Goal: Task Accomplishment & Management: Manage account settings

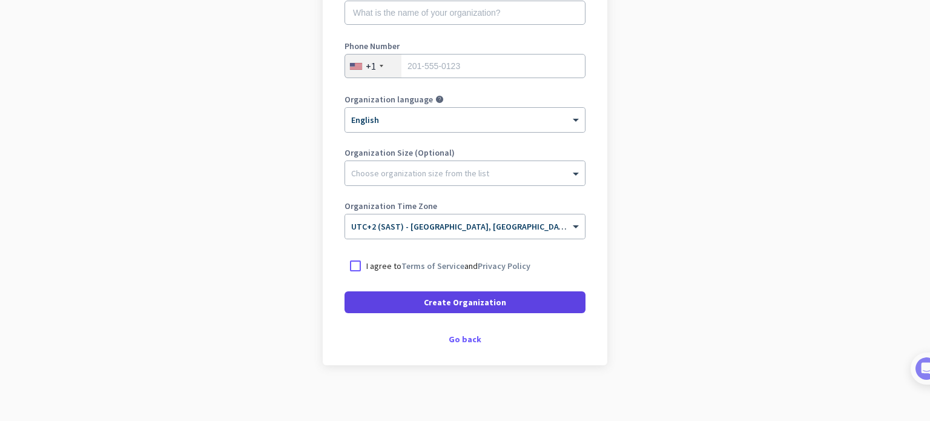
scroll to position [201, 0]
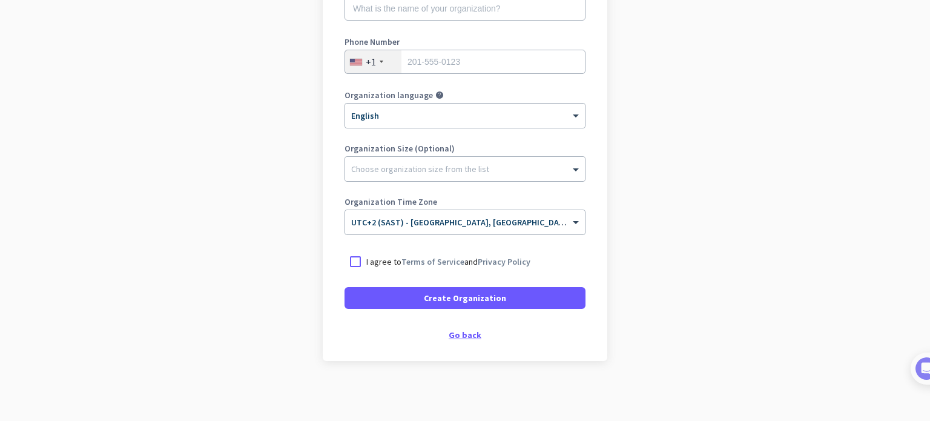
click at [461, 331] on div "Go back" at bounding box center [465, 335] width 241 height 8
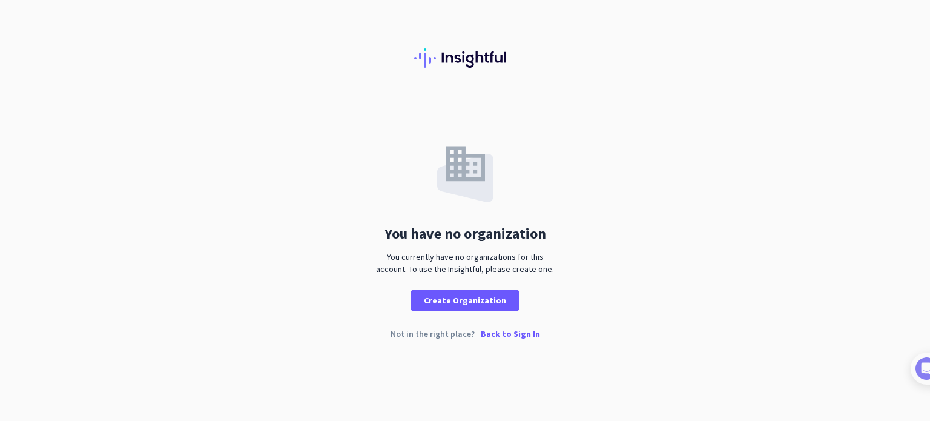
click at [494, 331] on p "Back to Sign In" at bounding box center [510, 334] width 59 height 8
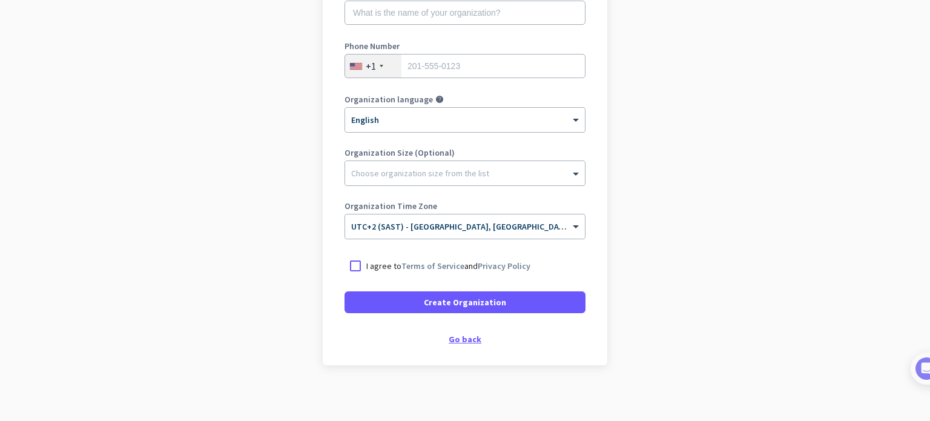
scroll to position [201, 0]
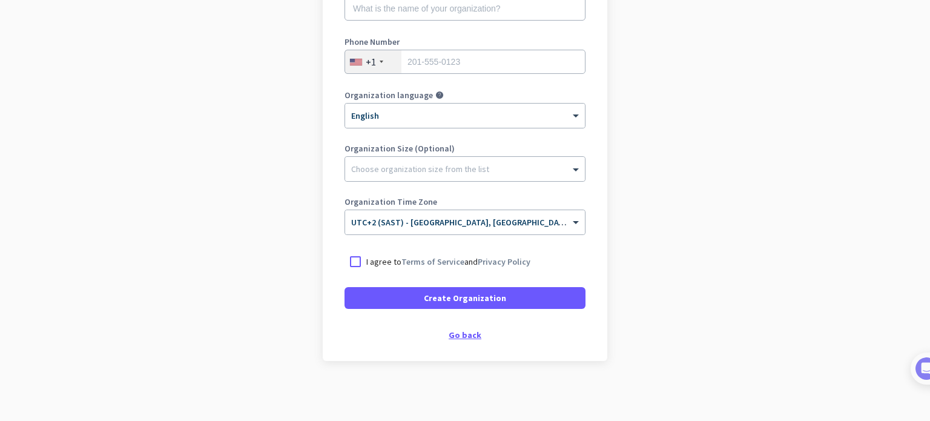
click at [472, 336] on div "Go back" at bounding box center [465, 335] width 241 height 8
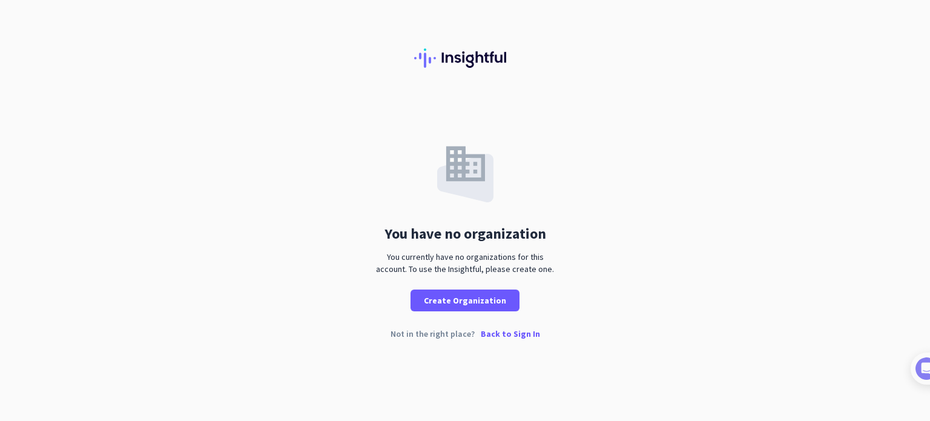
click at [506, 330] on p "Back to Sign In" at bounding box center [510, 334] width 59 height 8
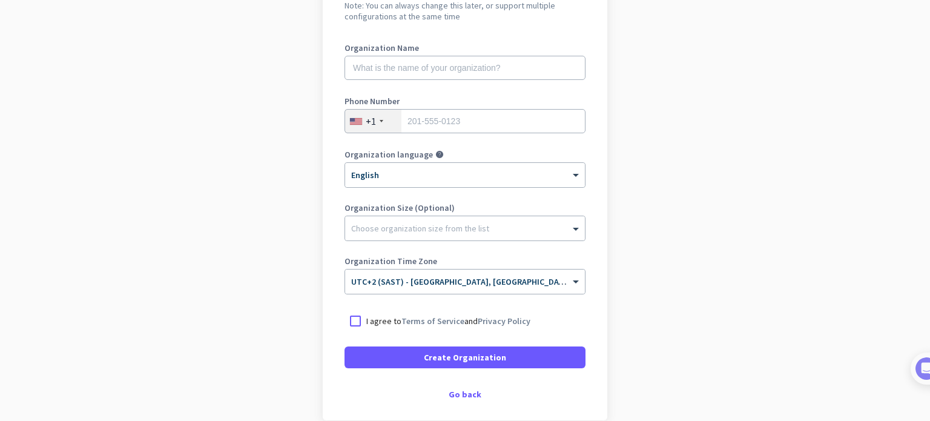
scroll to position [121, 0]
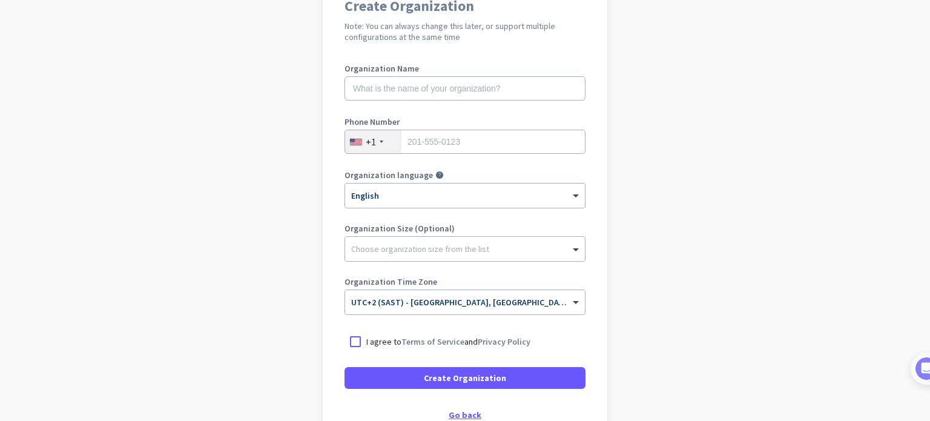
click at [456, 411] on div "Go back" at bounding box center [465, 415] width 241 height 8
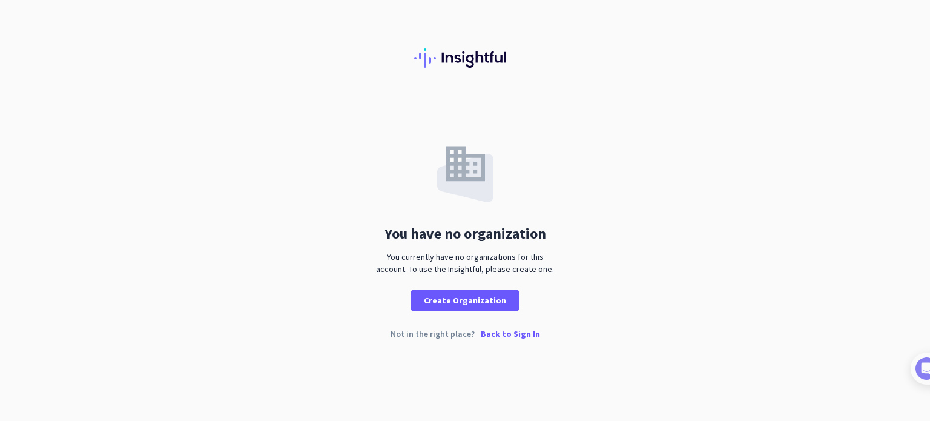
click at [492, 331] on p "Back to Sign In" at bounding box center [510, 334] width 59 height 8
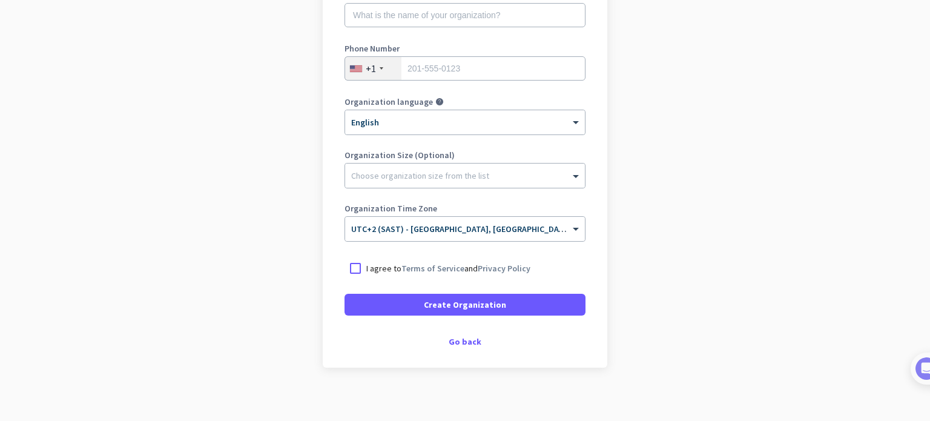
scroll to position [201, 0]
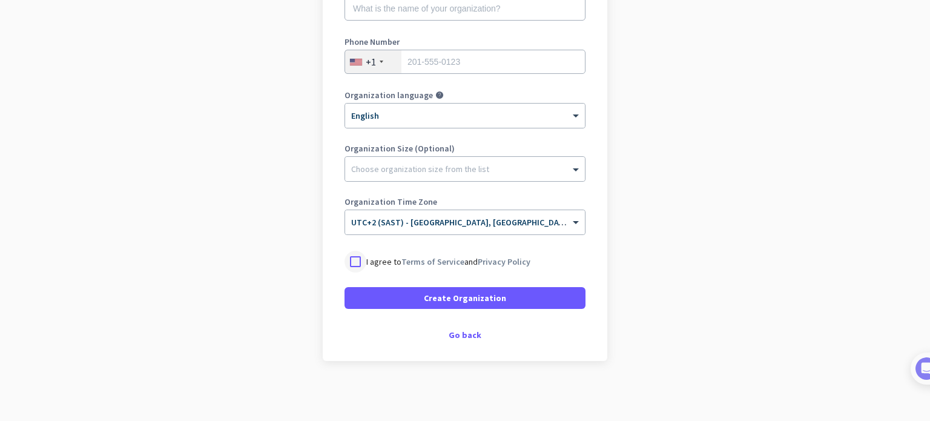
click at [361, 263] on div at bounding box center [356, 262] width 22 height 22
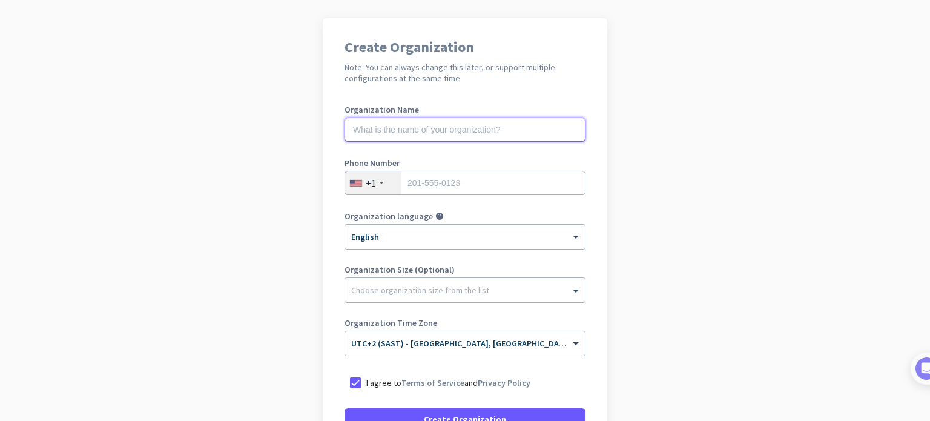
click at [444, 133] on input "text" at bounding box center [465, 130] width 241 height 24
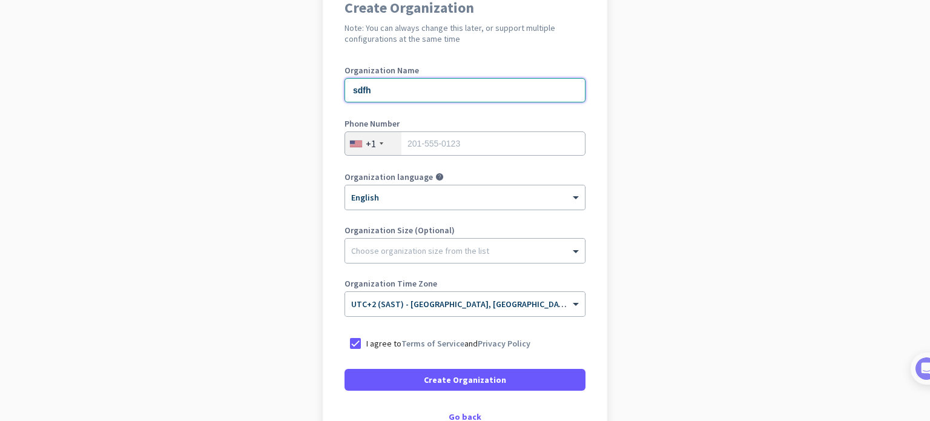
scroll to position [141, 0]
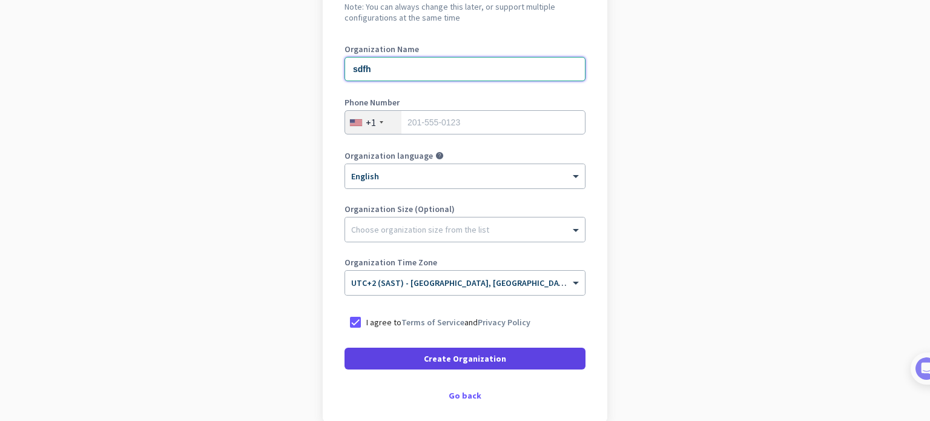
type input "sdfh"
click at [469, 361] on span "Create Organization" at bounding box center [465, 359] width 82 height 12
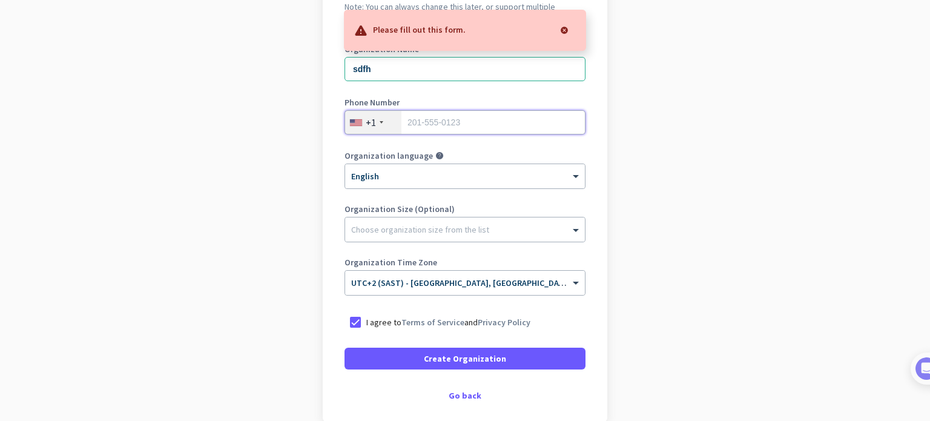
click at [446, 125] on input "tel" at bounding box center [465, 122] width 241 height 24
type input "0650332372"
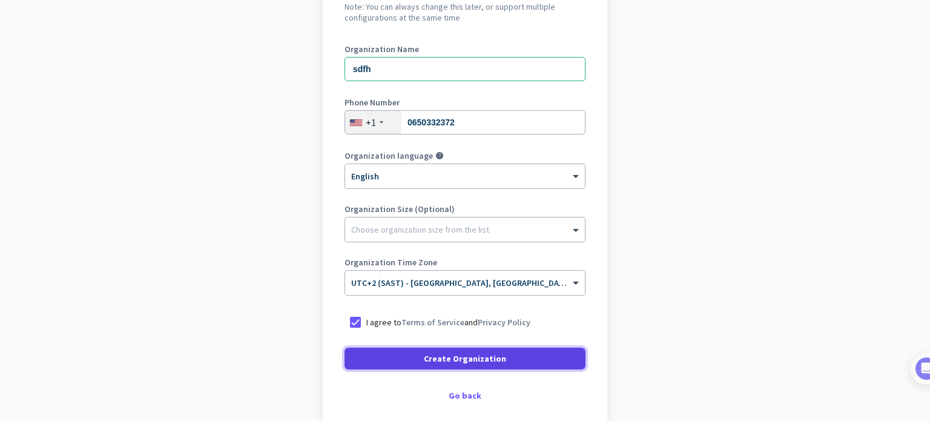
click at [454, 357] on span "Create Organization" at bounding box center [465, 359] width 82 height 12
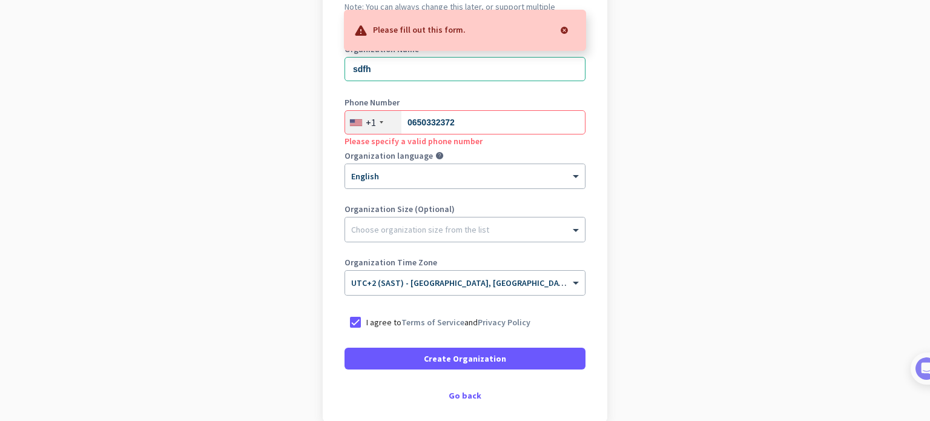
click at [370, 128] on div "+1" at bounding box center [373, 122] width 56 height 23
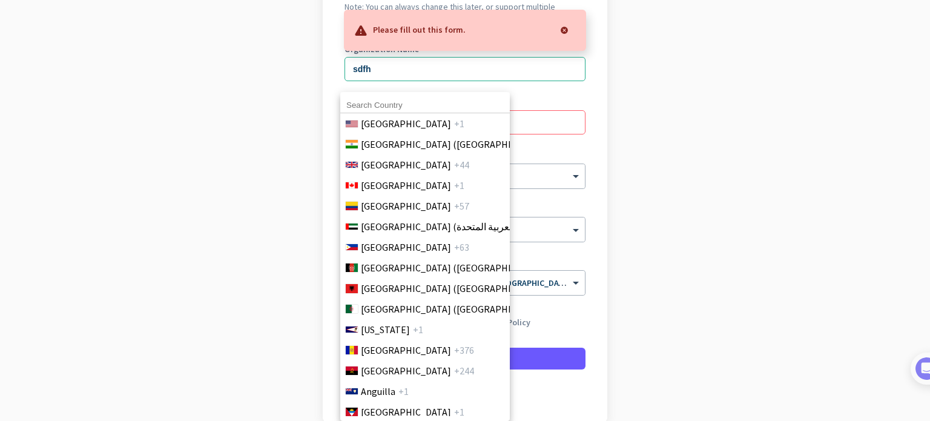
click at [376, 122] on span "United States" at bounding box center [406, 123] width 90 height 15
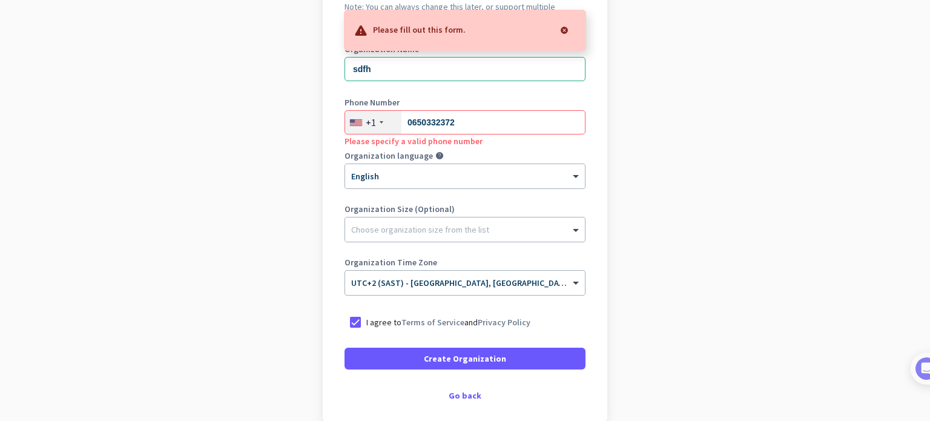
click at [377, 116] on div "+1" at bounding box center [373, 122] width 56 height 23
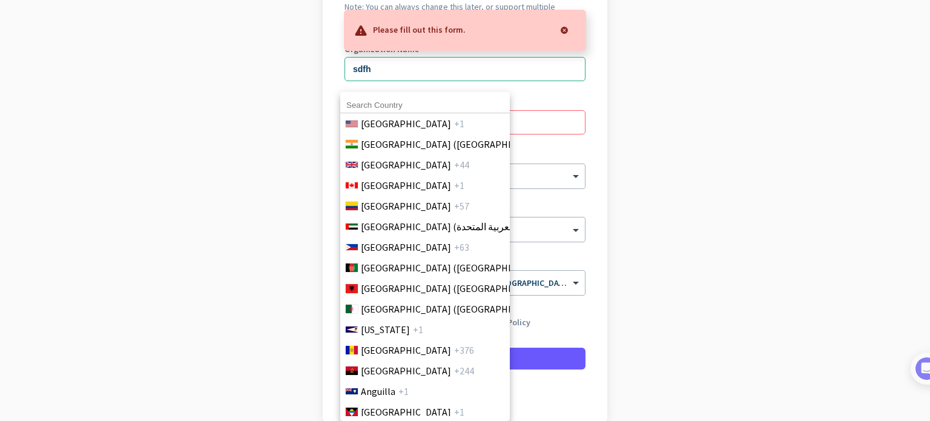
click at [382, 98] on input at bounding box center [425, 106] width 170 height 16
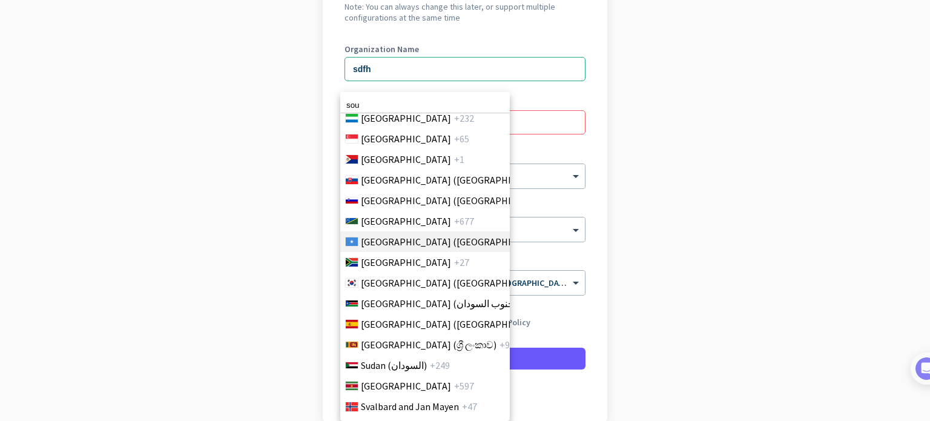
scroll to position [4106, 0]
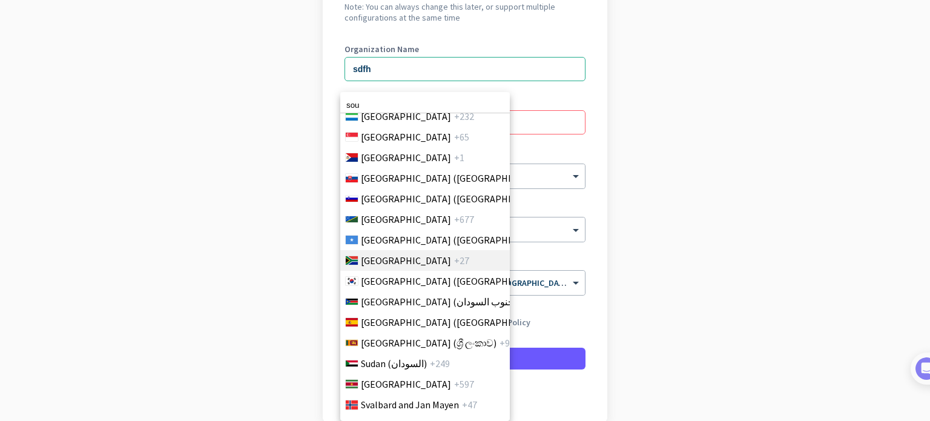
type input "sou"
click at [394, 264] on span "South Africa" at bounding box center [406, 260] width 90 height 15
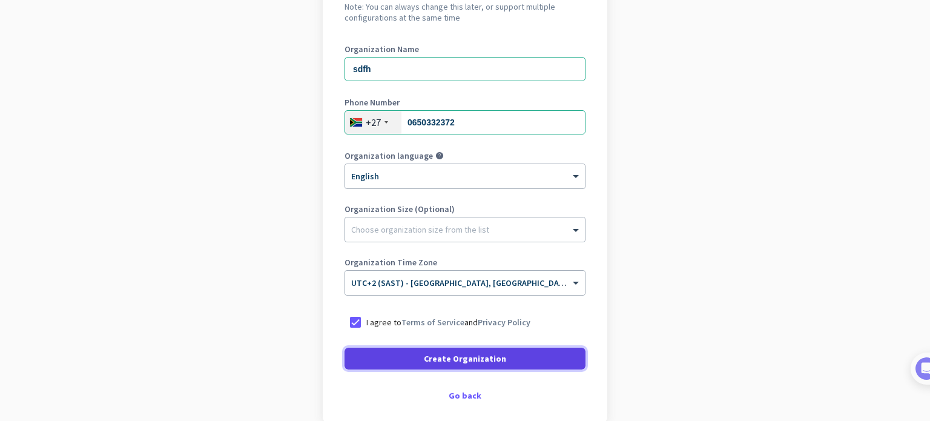
click at [433, 357] on span "Create Organization" at bounding box center [465, 359] width 82 height 12
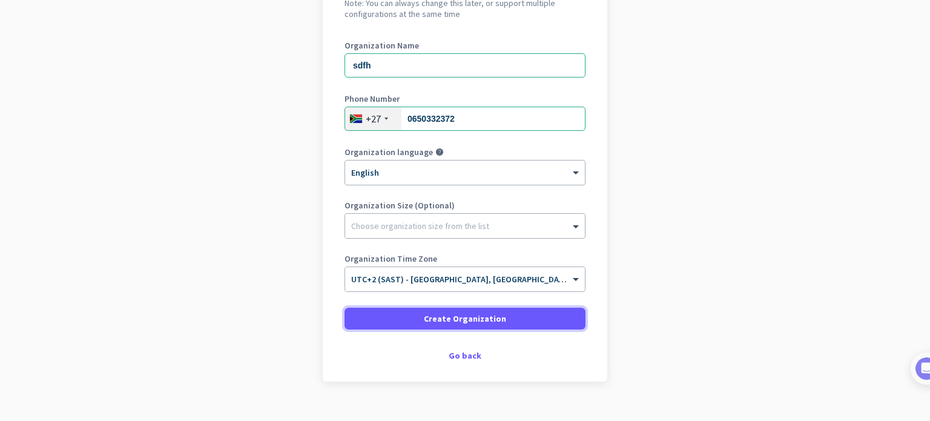
scroll to position [165, 0]
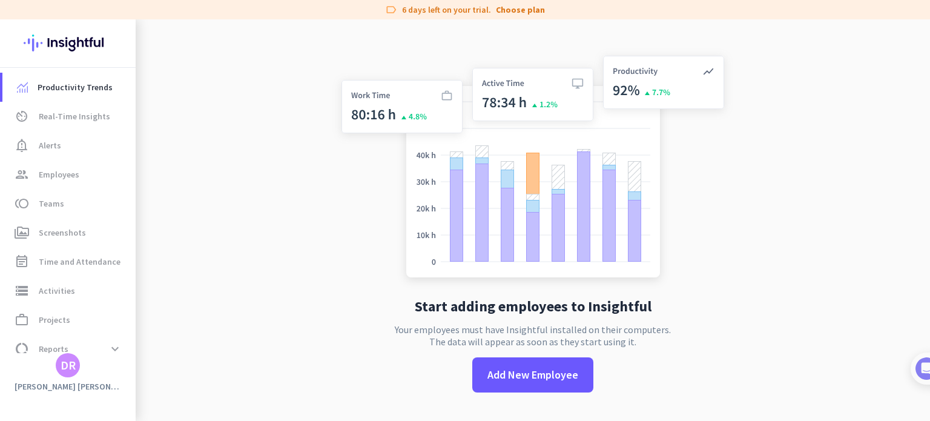
click at [71, 365] on div "DR" at bounding box center [68, 365] width 15 height 12
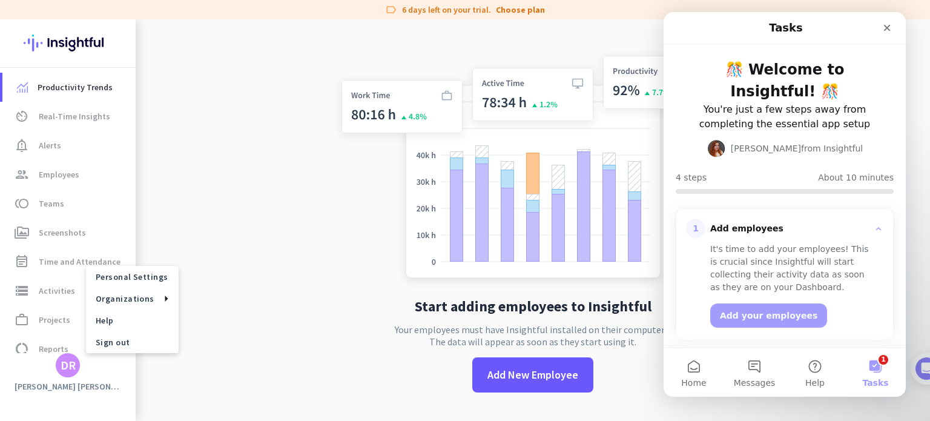
click at [71, 365] on div at bounding box center [465, 210] width 930 height 421
click at [887, 32] on icon "Close" at bounding box center [888, 28] width 10 height 10
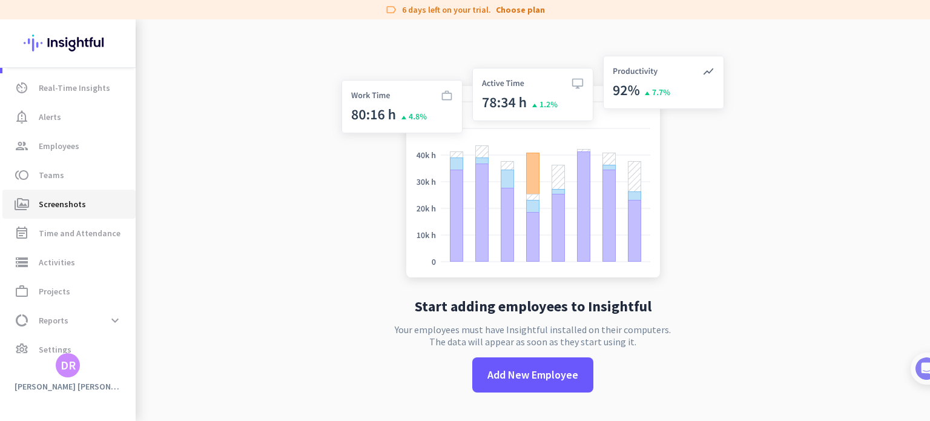
scroll to position [44, 0]
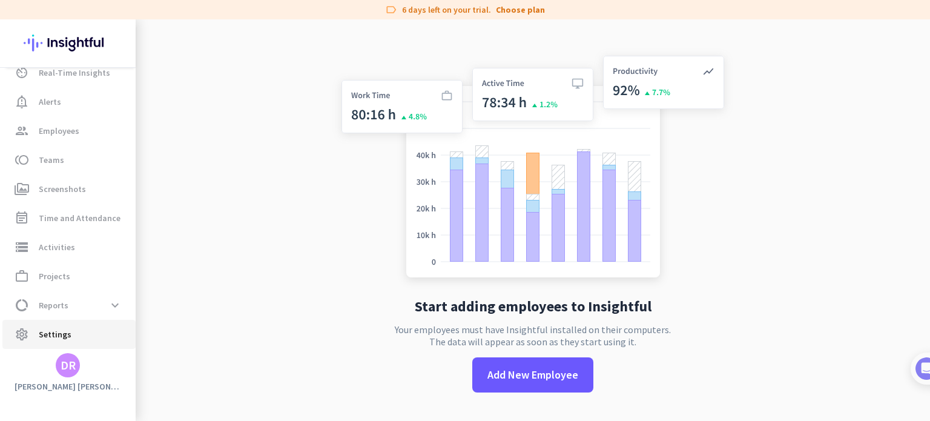
click at [51, 334] on span "Settings" at bounding box center [55, 334] width 33 height 15
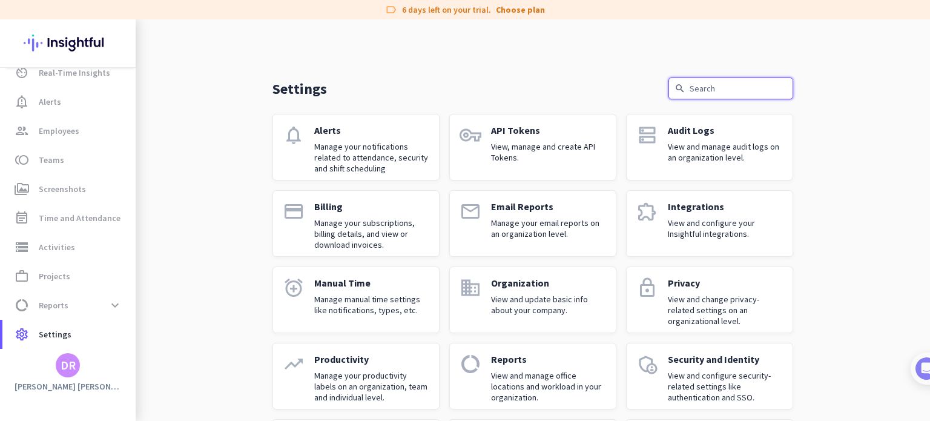
click at [714, 82] on input "text" at bounding box center [731, 89] width 125 height 22
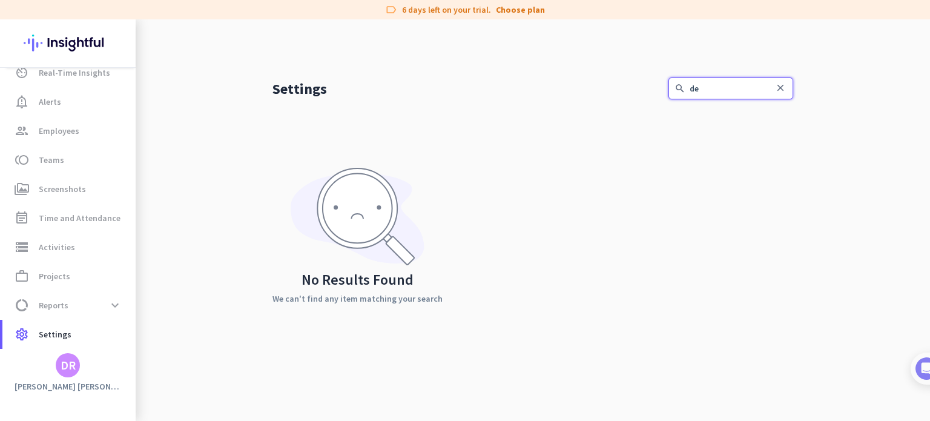
type input "d"
type input "a"
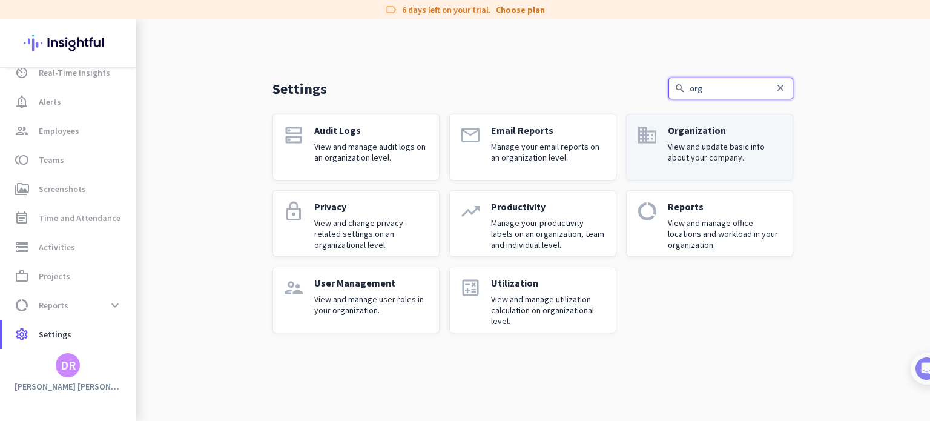
type input "org"
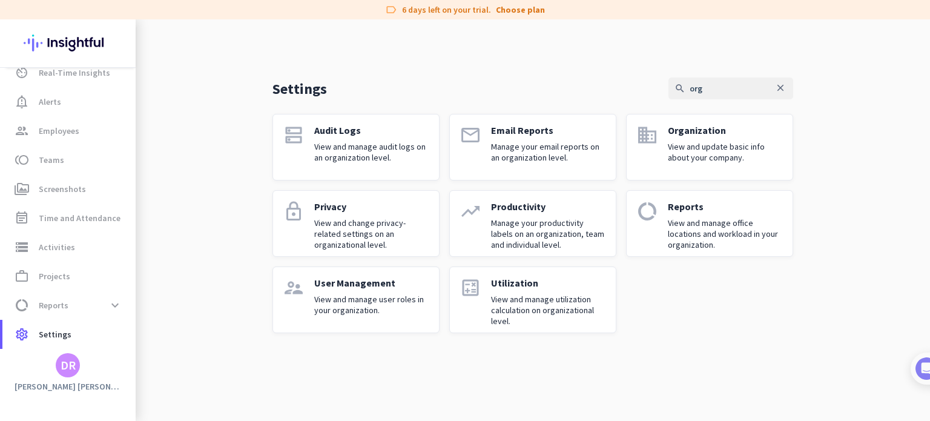
click at [686, 130] on p "Organization" at bounding box center [725, 130] width 115 height 12
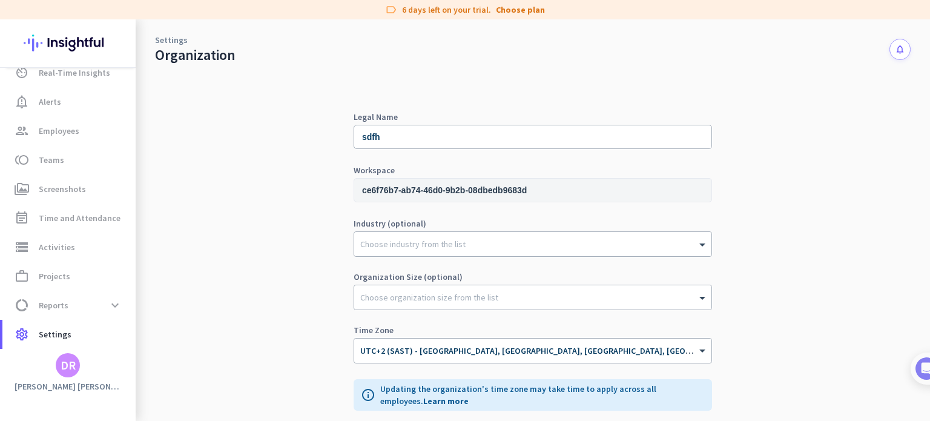
click at [890, 48] on button "notifications" at bounding box center [900, 49] width 21 height 21
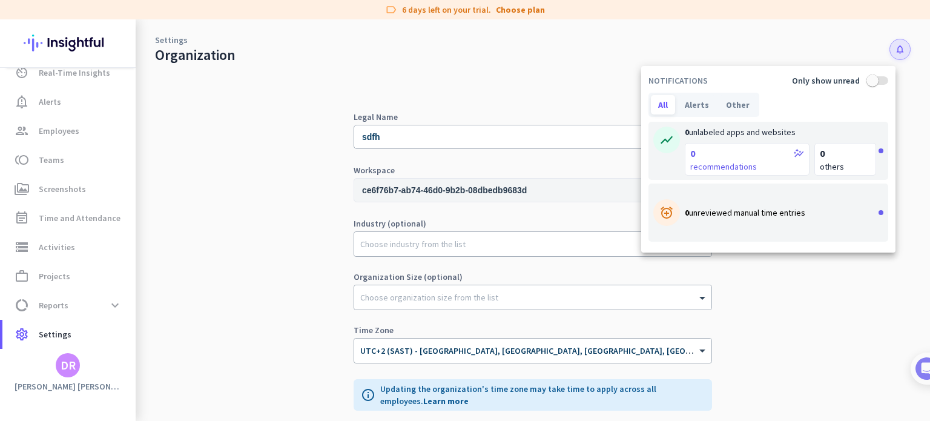
click at [888, 49] on div at bounding box center [465, 210] width 930 height 421
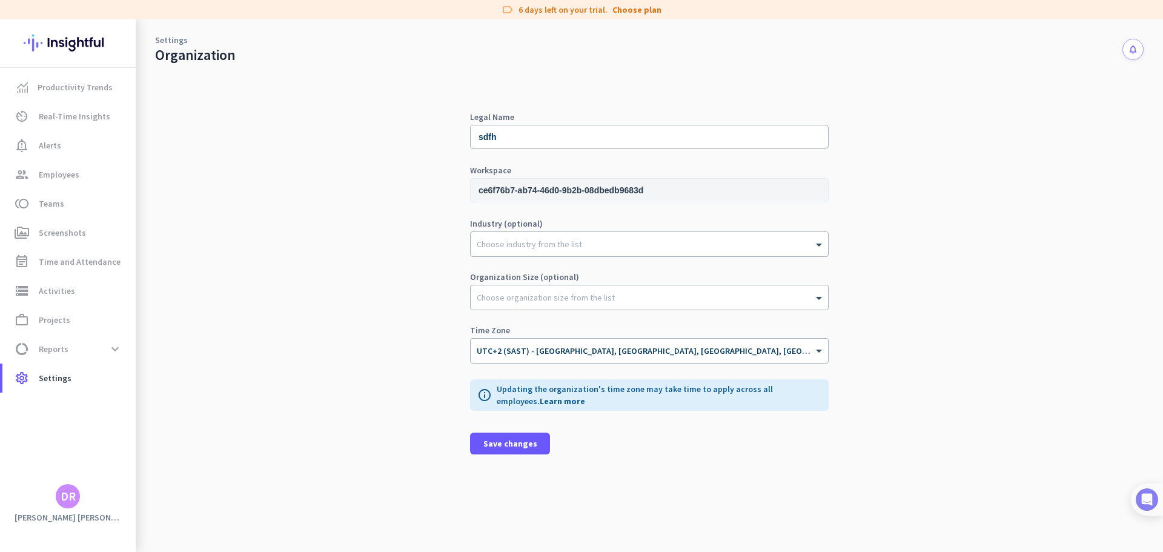
click at [930, 420] on div at bounding box center [1147, 499] width 32 height 32
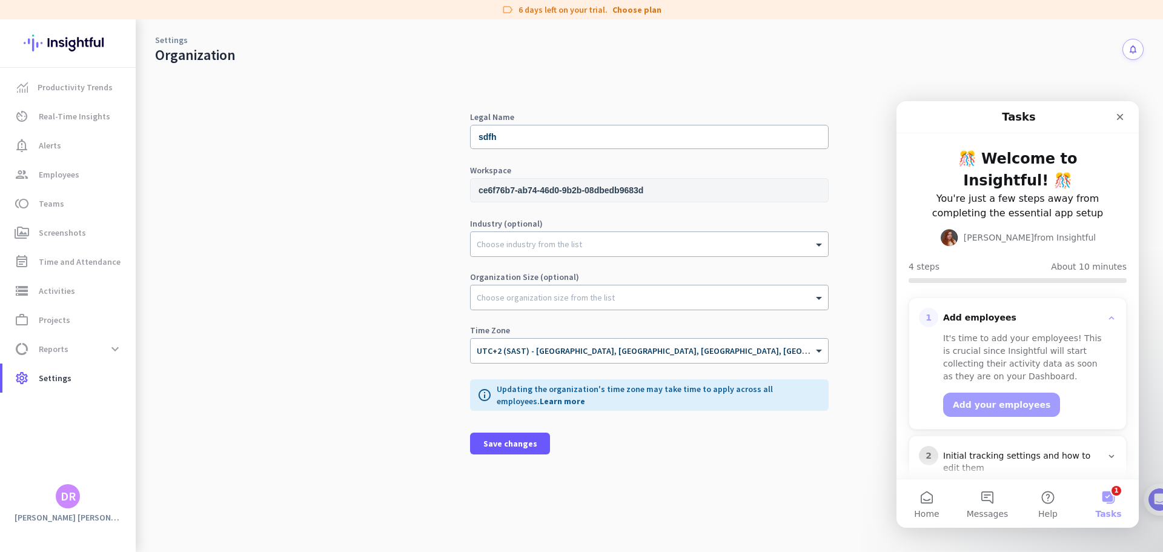
scroll to position [116, 0]
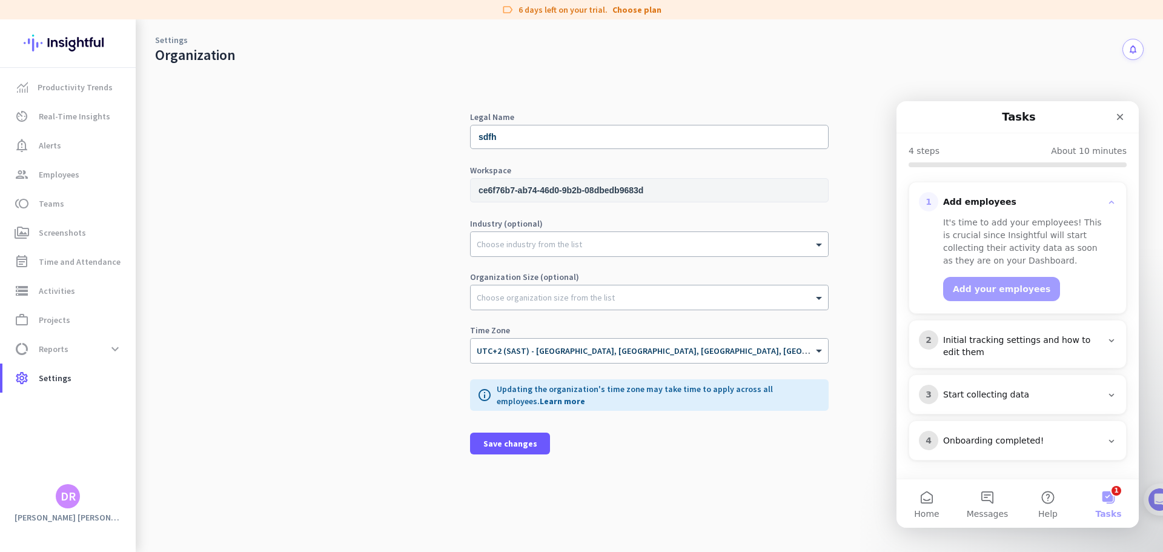
click at [930, 201] on icon "Intercom messenger" at bounding box center [1112, 202] width 10 height 10
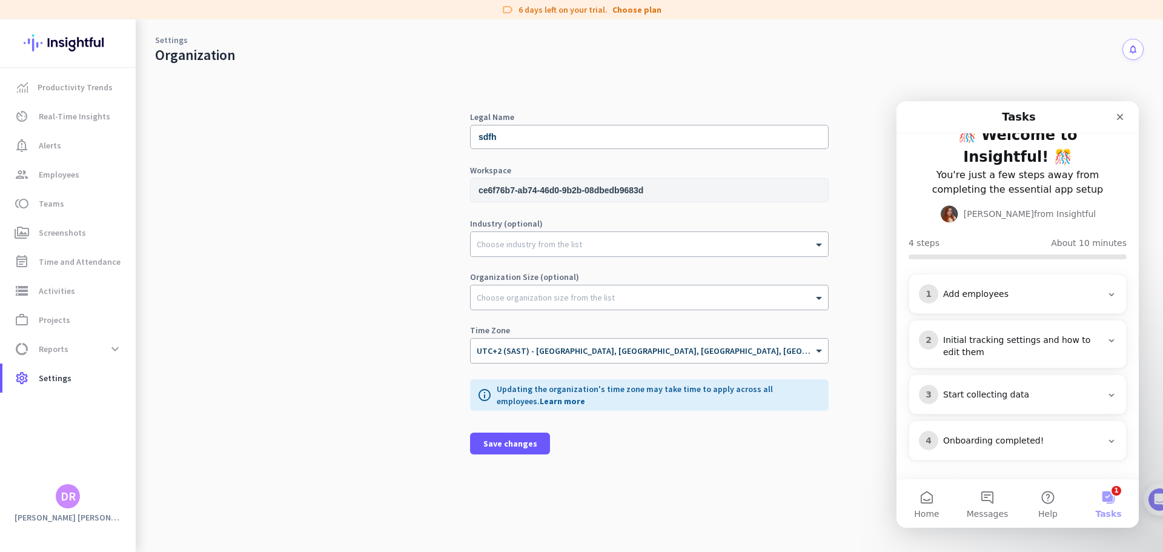
scroll to position [0, 0]
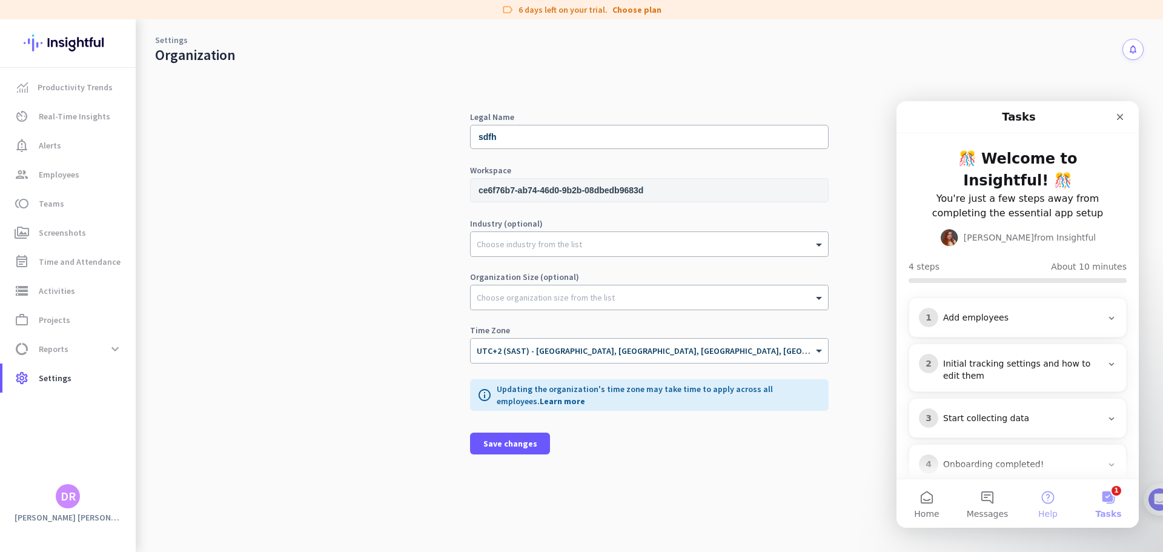
click at [930, 420] on button "Help" at bounding box center [1048, 503] width 61 height 48
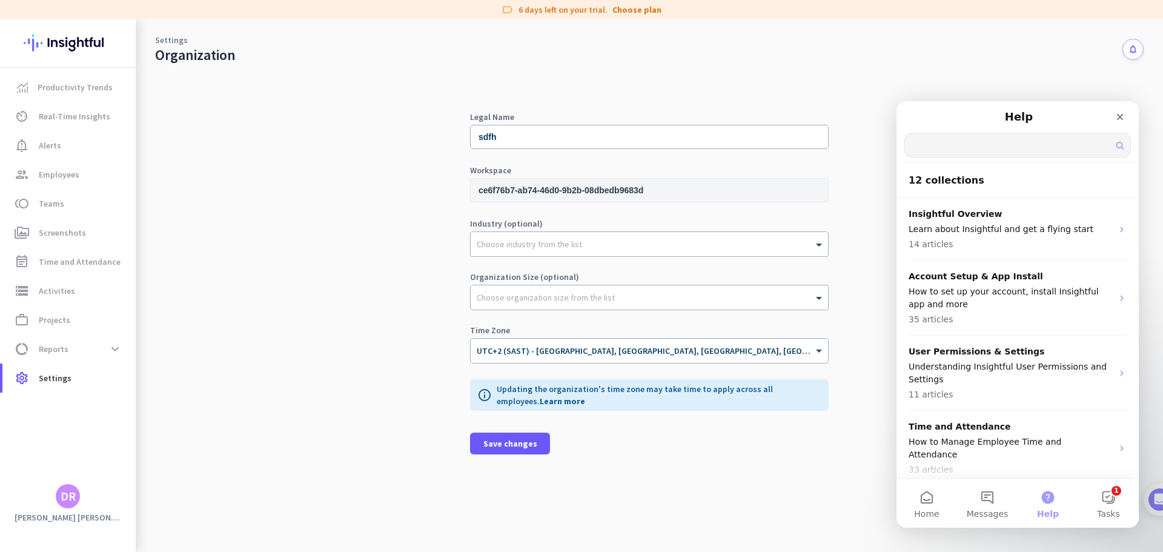
click at [930, 145] on input "Search for help" at bounding box center [1017, 145] width 225 height 24
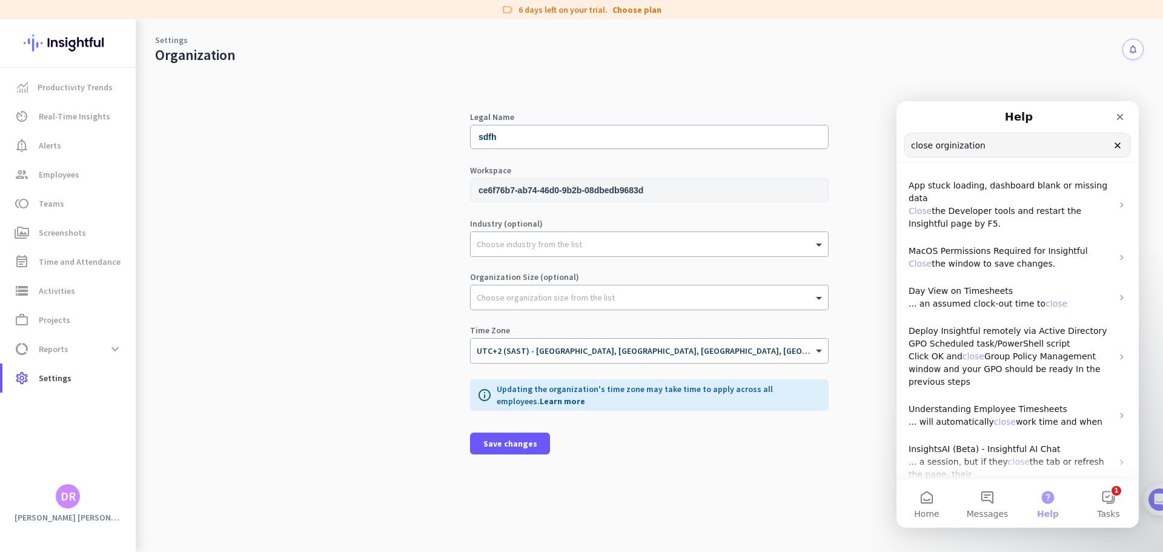
click at [930, 145] on input "close orginization" at bounding box center [1017, 145] width 225 height 24
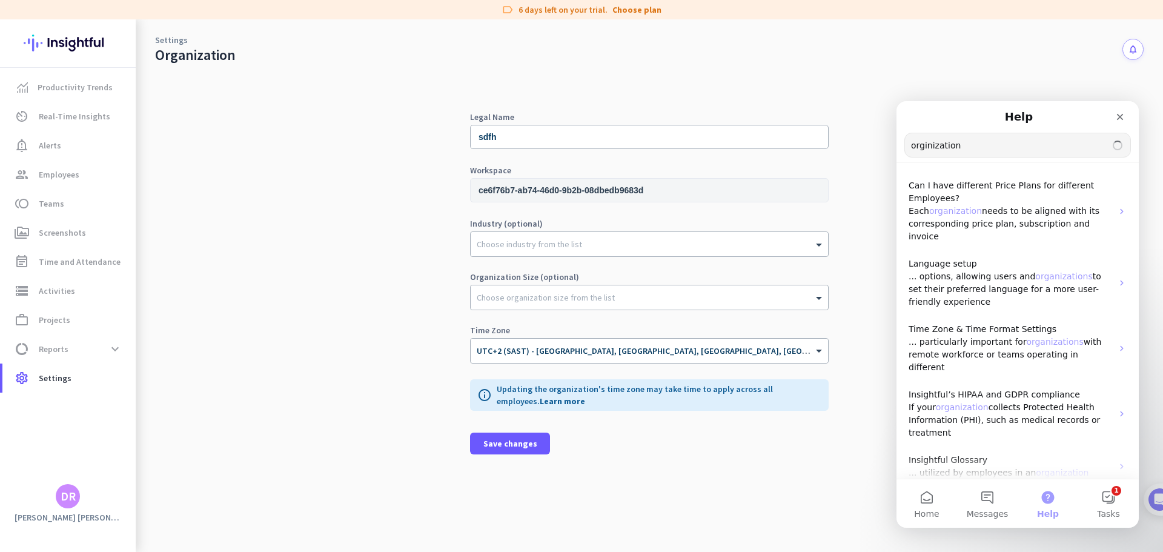
click at [930, 142] on input "orginization" at bounding box center [1017, 145] width 225 height 24
type input "orginization"
drag, startPoint x: 1123, startPoint y: 118, endPoint x: 1977, endPoint y: 222, distance: 859.9
click at [930, 118] on icon "Close" at bounding box center [1120, 117] width 10 height 10
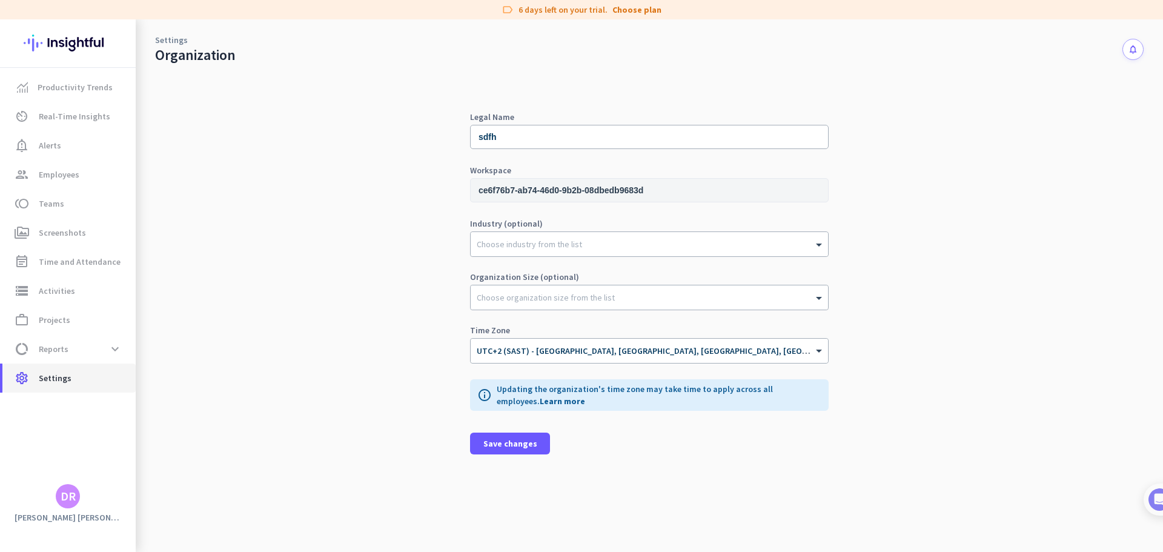
click at [57, 374] on span "Settings" at bounding box center [55, 378] width 33 height 15
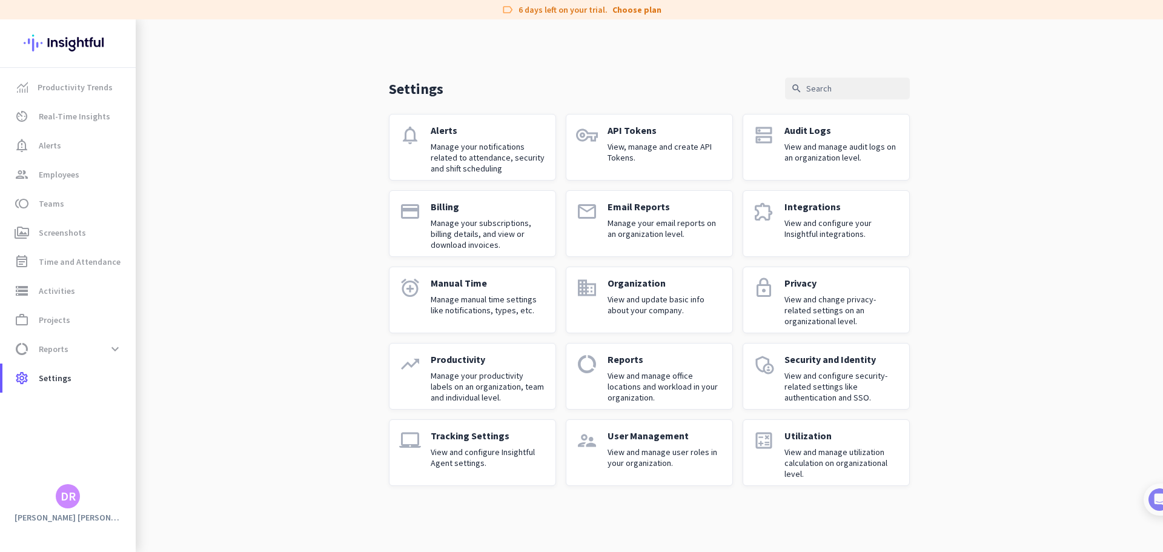
click at [652, 420] on p "User Management" at bounding box center [665, 435] width 115 height 12
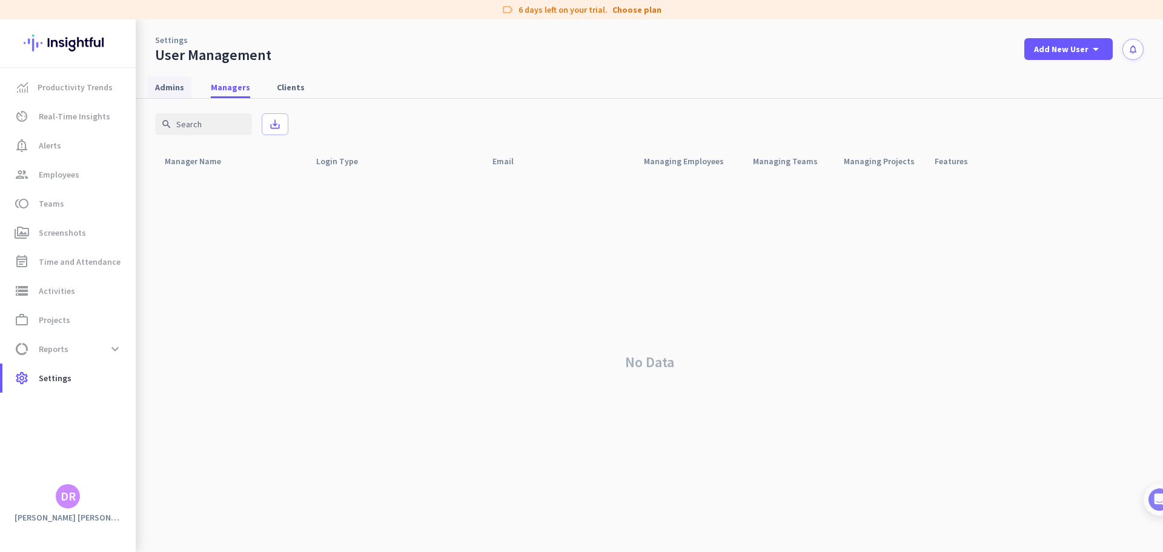
click at [179, 90] on span "Admins" at bounding box center [169, 87] width 29 height 12
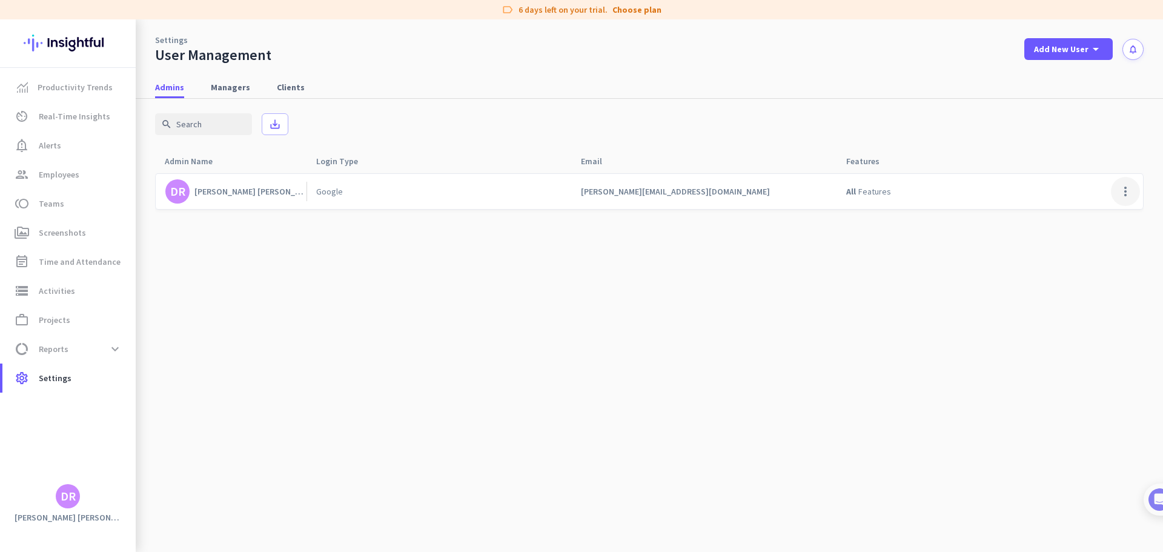
click at [930, 192] on span at bounding box center [1125, 191] width 29 height 29
click at [930, 217] on span "Edit" at bounding box center [1079, 216] width 15 height 11
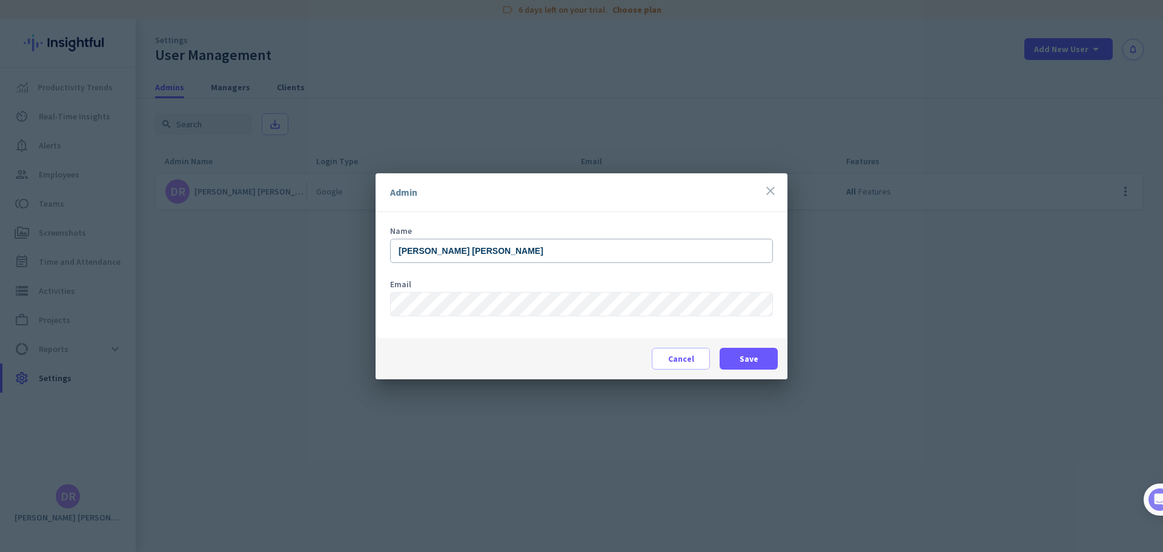
click at [772, 189] on icon "close" at bounding box center [770, 191] width 15 height 15
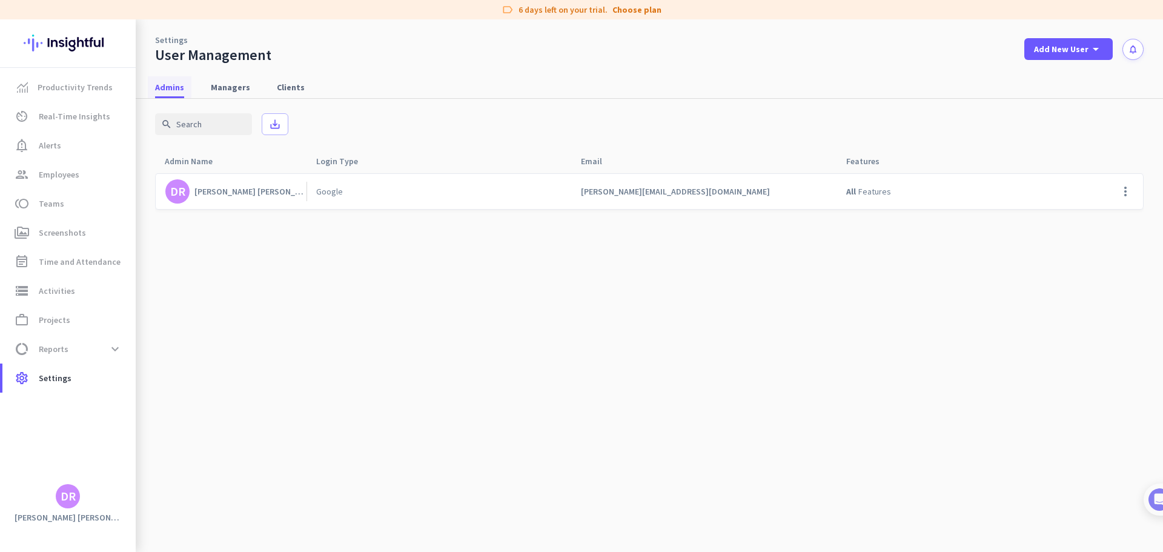
click at [172, 85] on span "Admins" at bounding box center [169, 87] width 29 height 12
click at [77, 382] on span "settings Settings" at bounding box center [69, 378] width 114 height 15
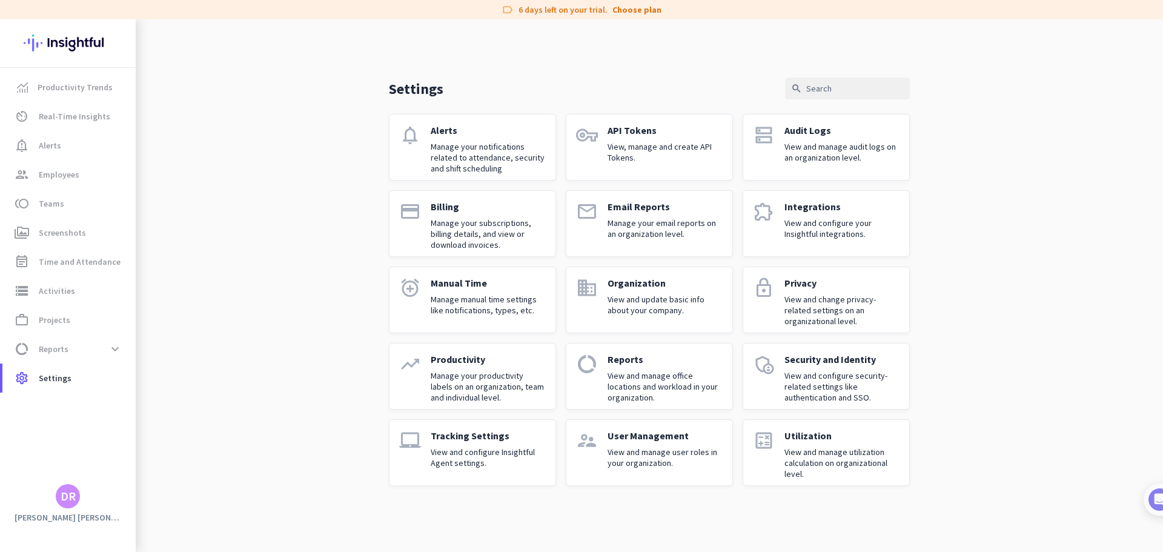
click at [642, 283] on p "Organization" at bounding box center [665, 283] width 115 height 12
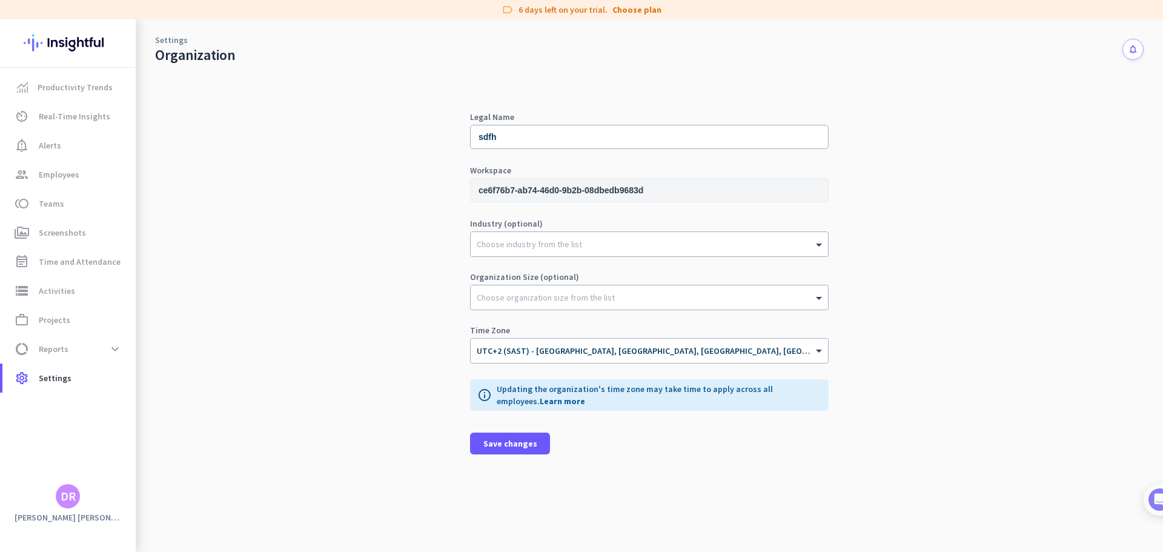
click at [70, 420] on div "DR" at bounding box center [68, 496] width 15 height 12
click at [225, 420] on div "sdfh admin check" at bounding box center [259, 438] width 150 height 21
click at [68, 420] on div "DR" at bounding box center [68, 496] width 15 height 12
click at [116, 405] on span "Personal Settings" at bounding box center [132, 407] width 73 height 11
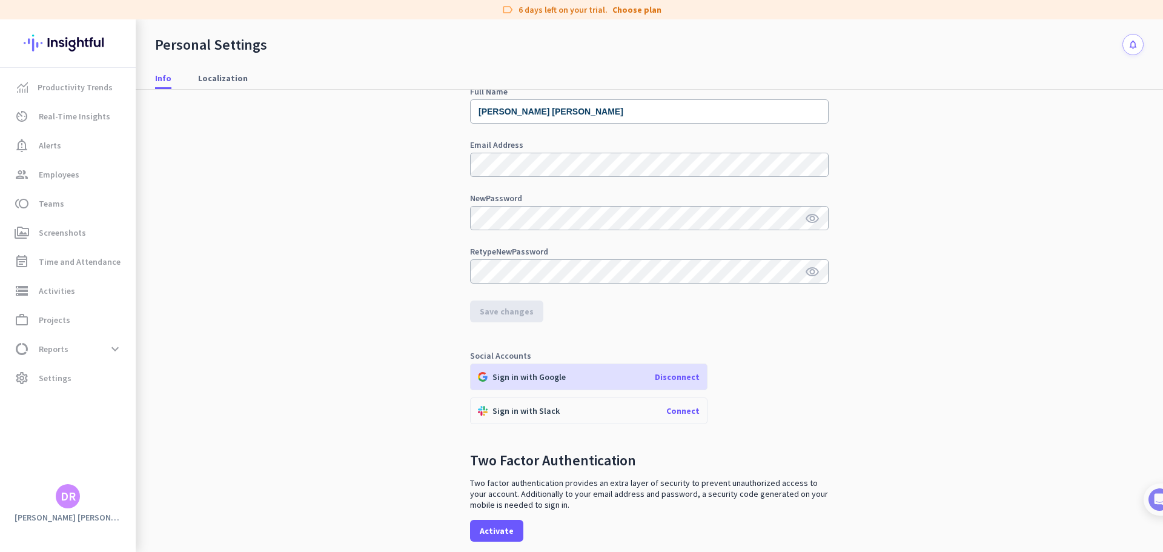
scroll to position [108, 0]
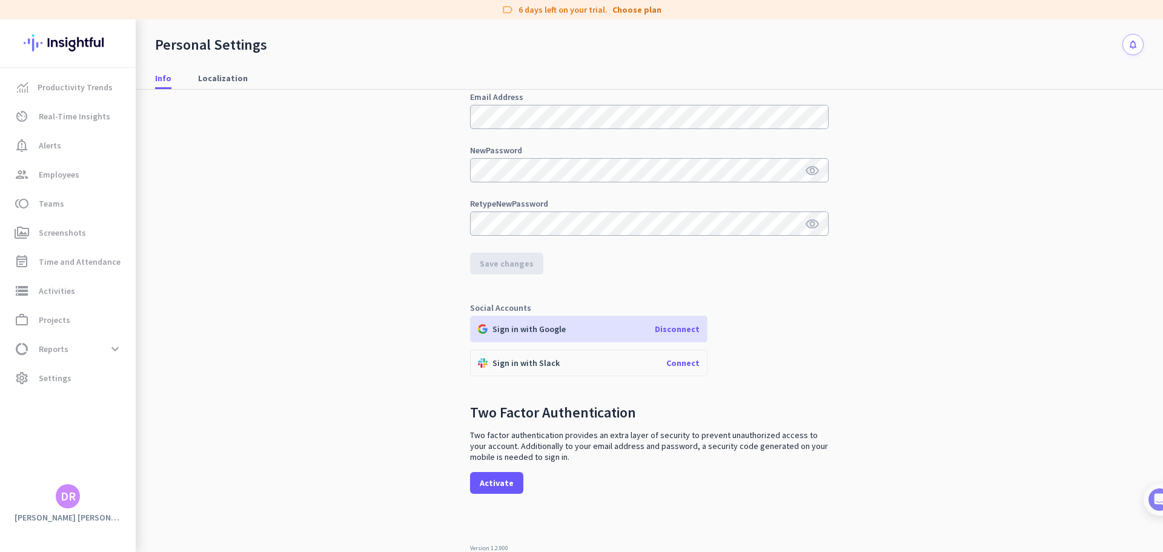
click at [677, 329] on span "Disconnect" at bounding box center [677, 328] width 45 height 11
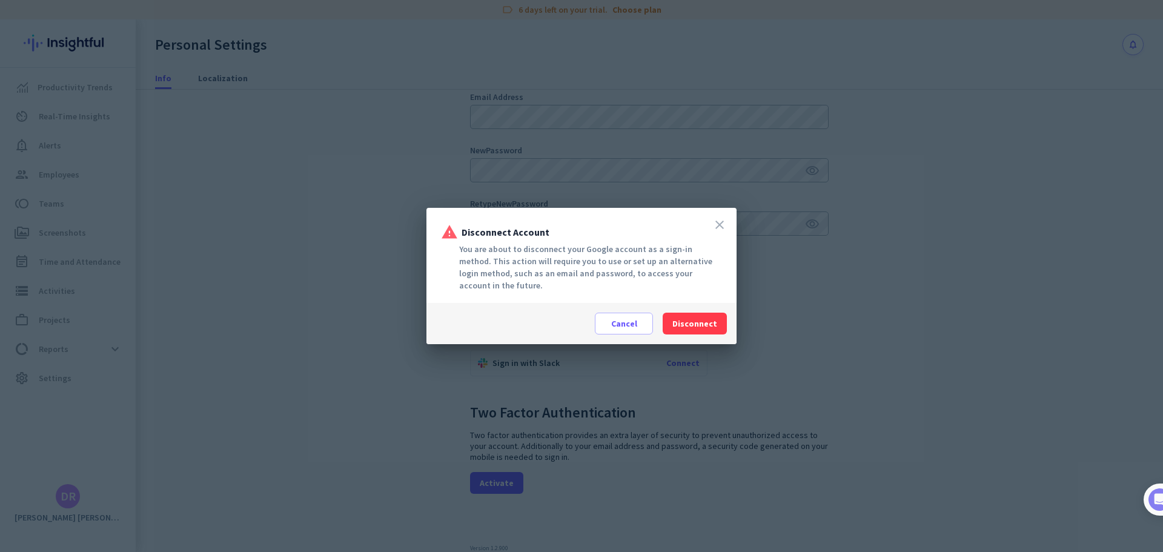
click at [717, 225] on icon "close" at bounding box center [719, 224] width 15 height 15
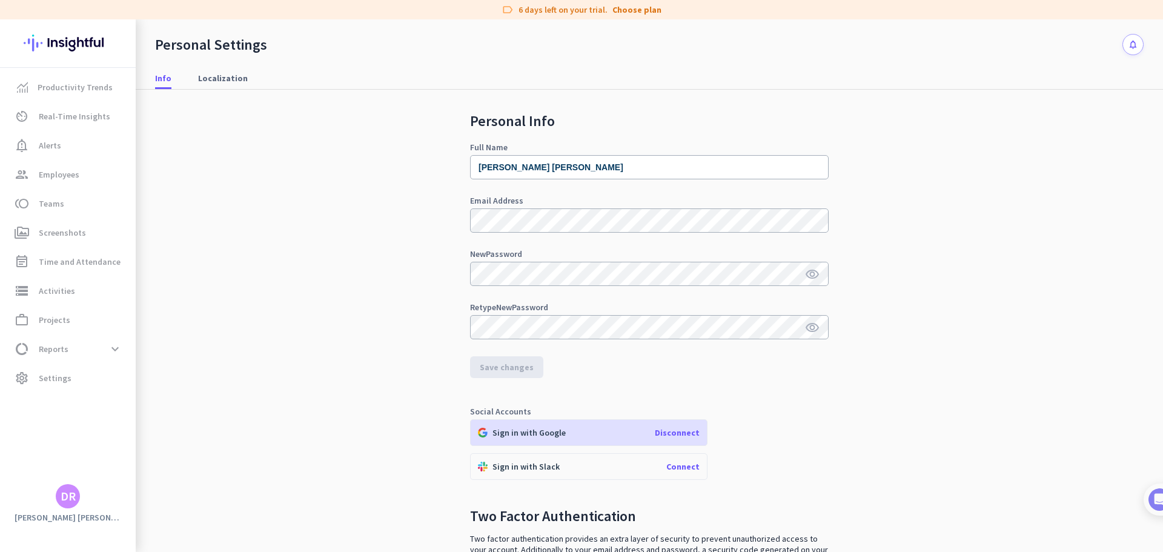
scroll to position [0, 0]
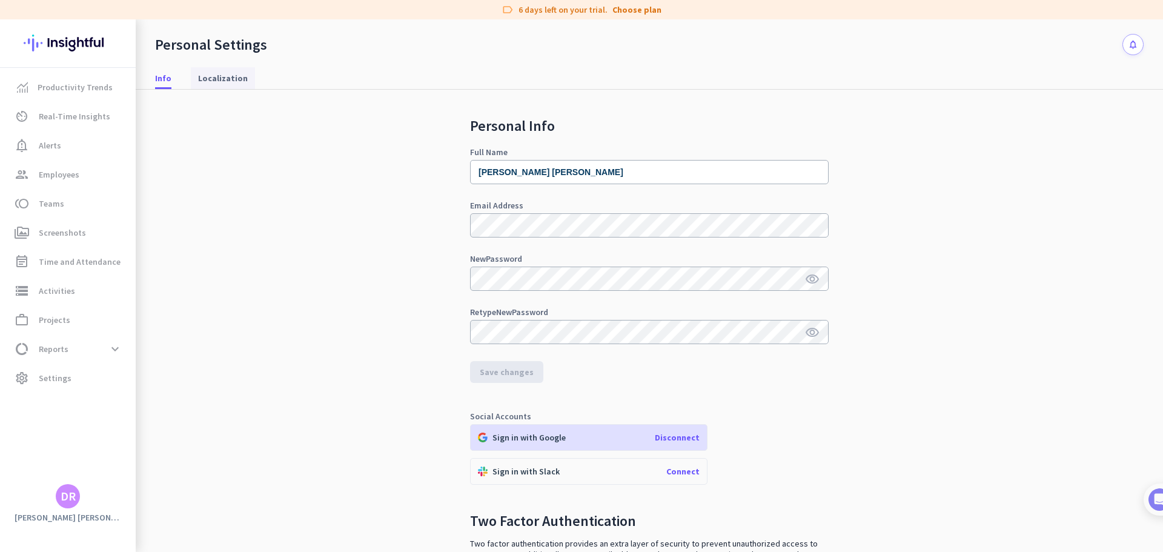
click at [221, 79] on span "Localization" at bounding box center [223, 78] width 50 height 12
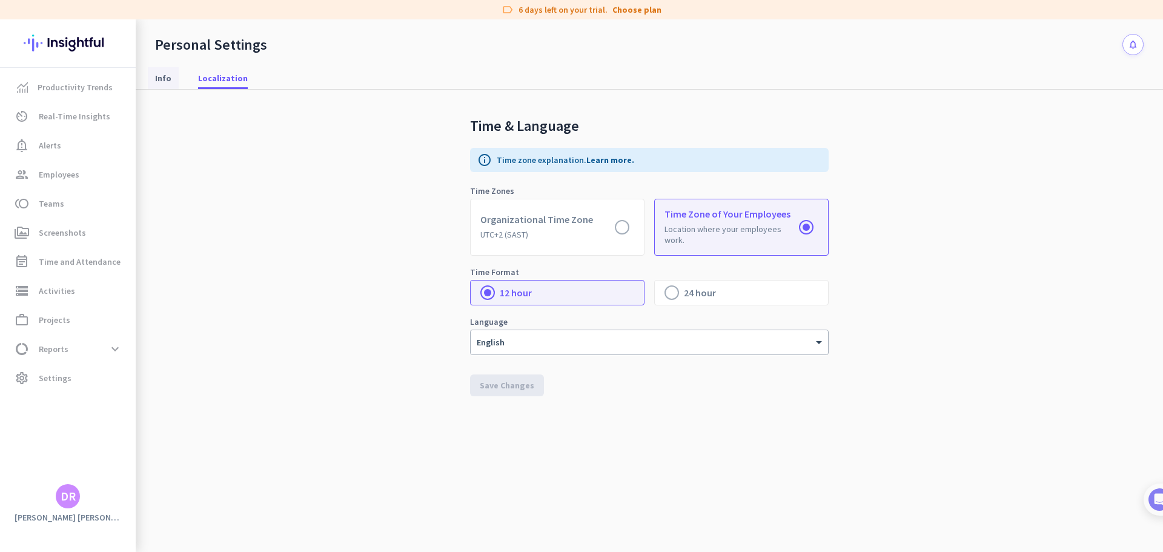
click at [161, 76] on span "Info" at bounding box center [163, 78] width 16 height 12
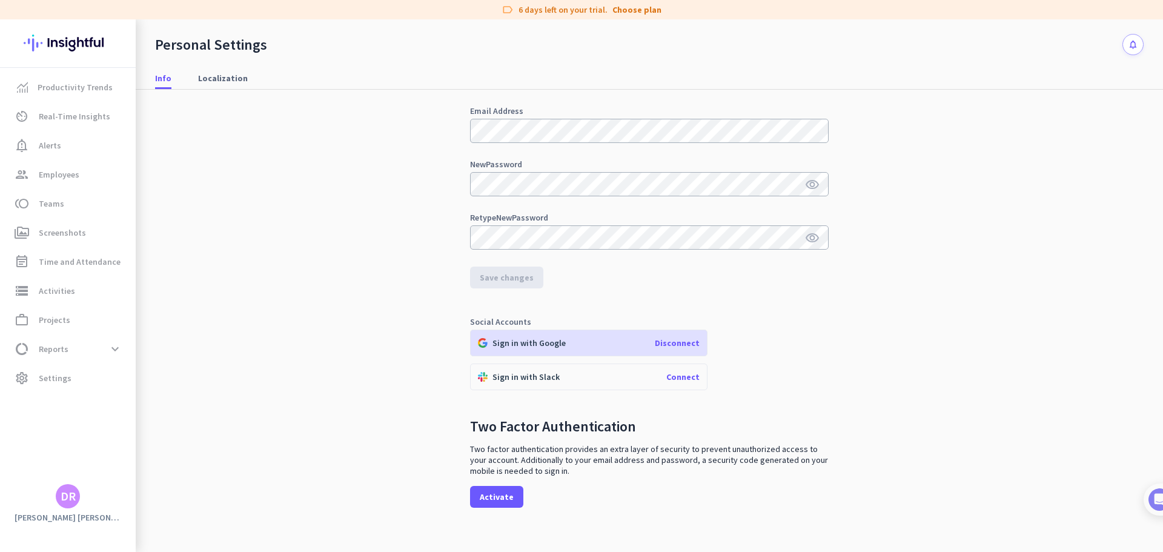
scroll to position [108, 0]
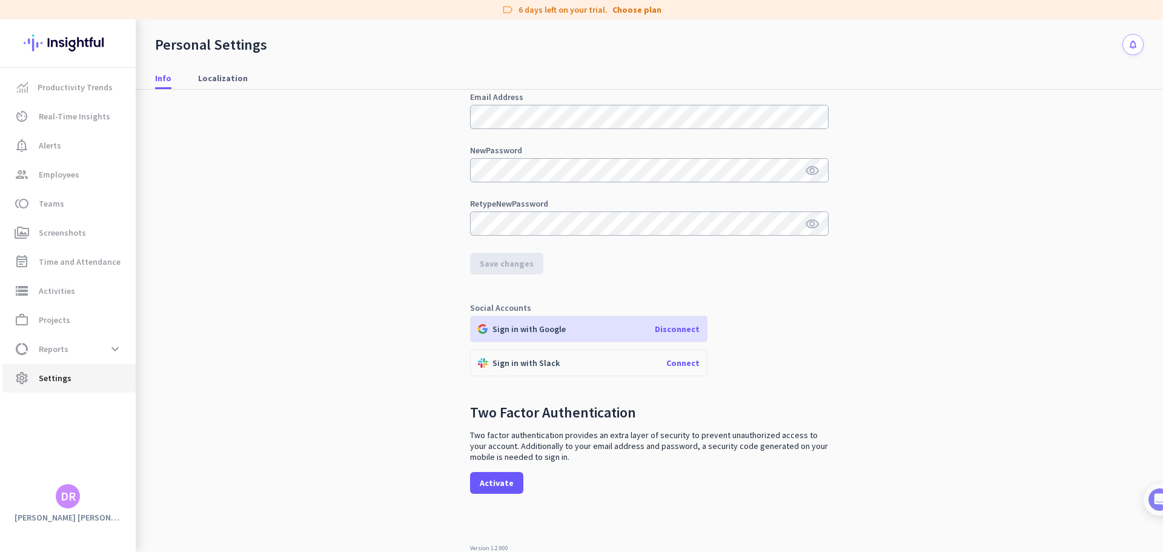
click at [61, 376] on span "Settings" at bounding box center [55, 378] width 33 height 15
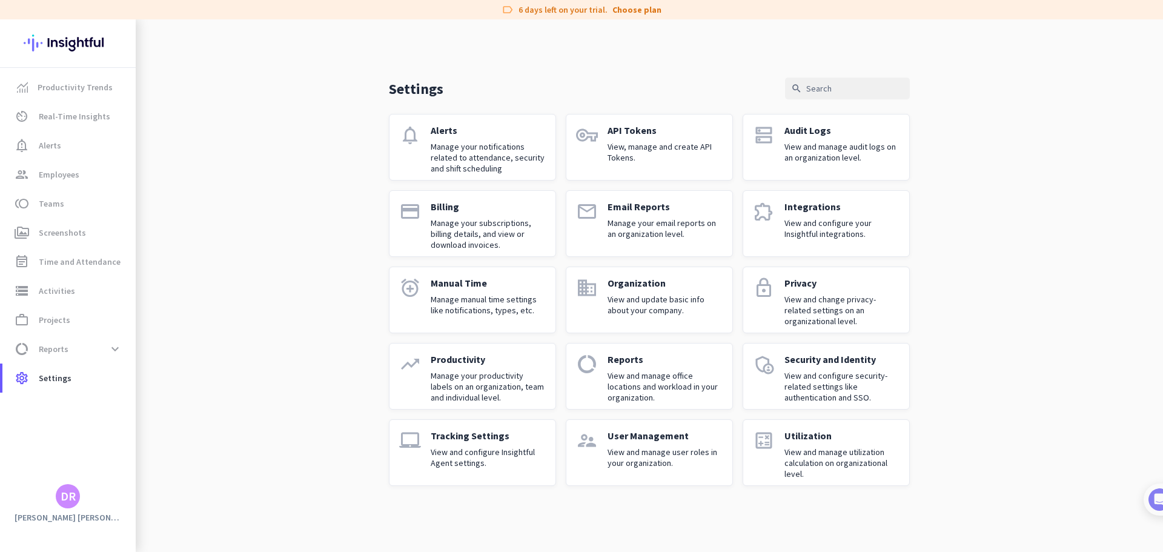
click at [769, 388] on div "admin_panel_settings" at bounding box center [764, 376] width 22 height 46
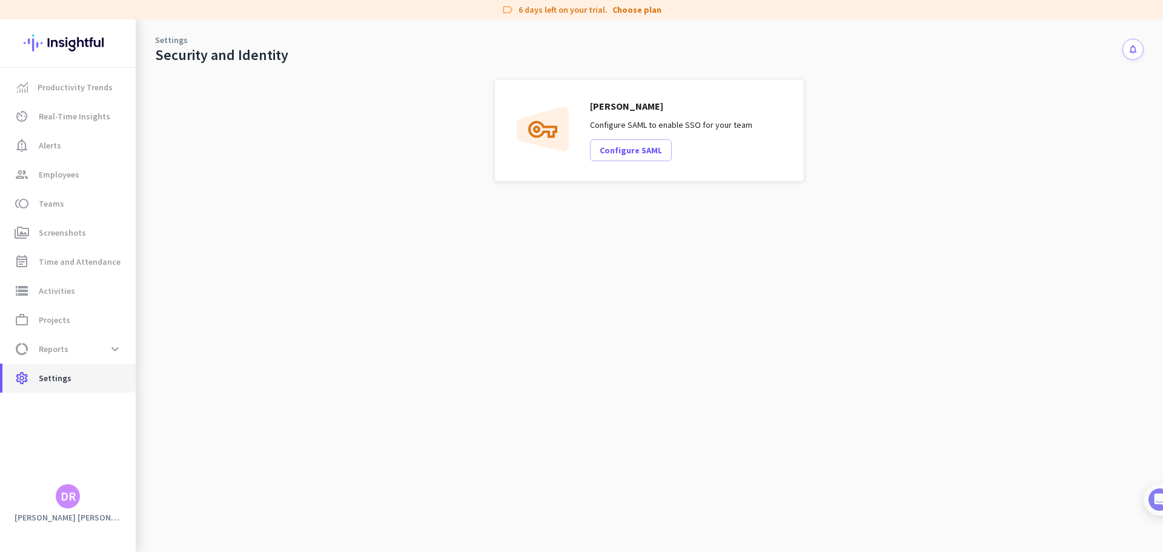
click at [50, 383] on span "Settings" at bounding box center [55, 378] width 33 height 15
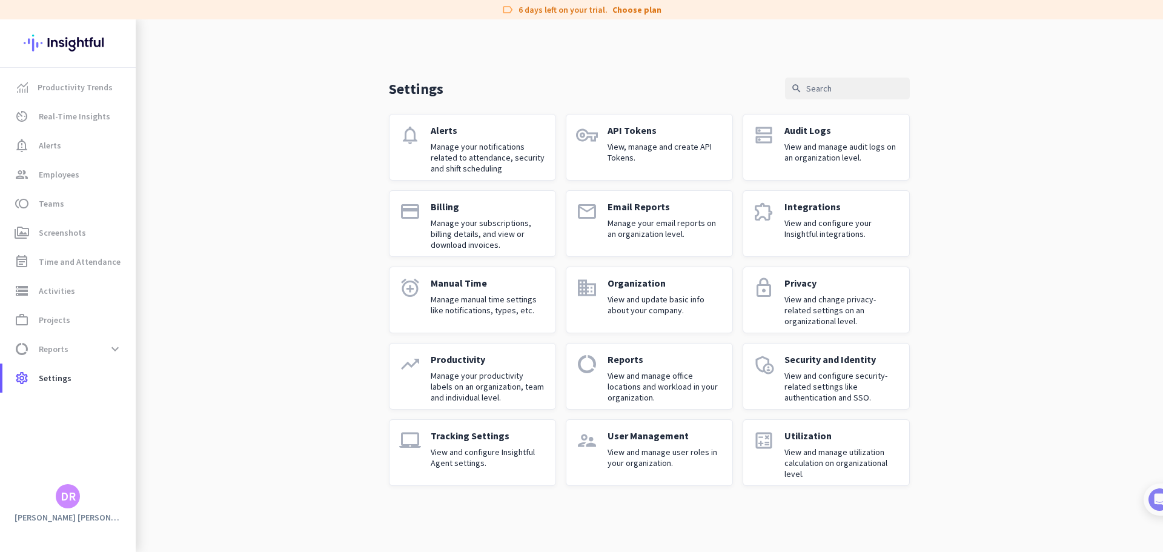
click at [525, 216] on div "Billing Manage your subscriptions, billing details, and view or download invoic…" at bounding box center [488, 224] width 115 height 46
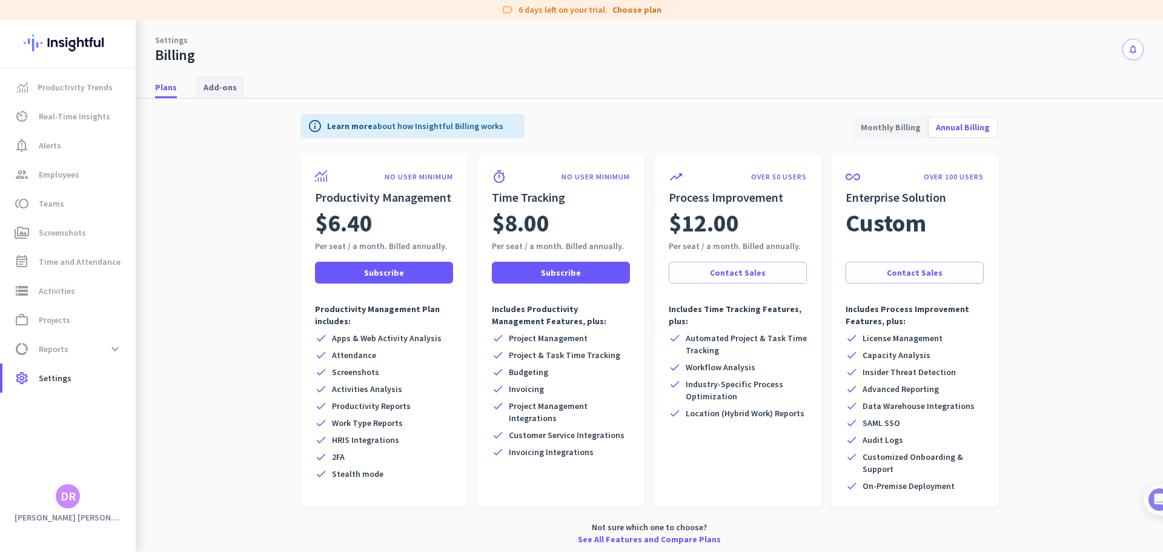
click at [214, 90] on span "Add-ons" at bounding box center [220, 87] width 33 height 12
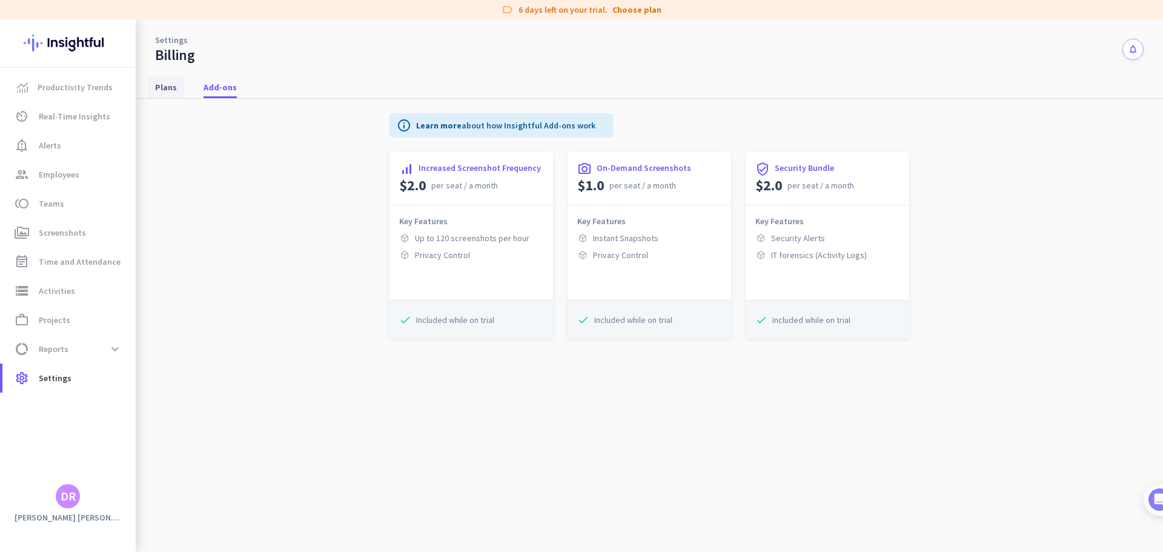
click at [165, 90] on span "Plans" at bounding box center [166, 87] width 22 height 12
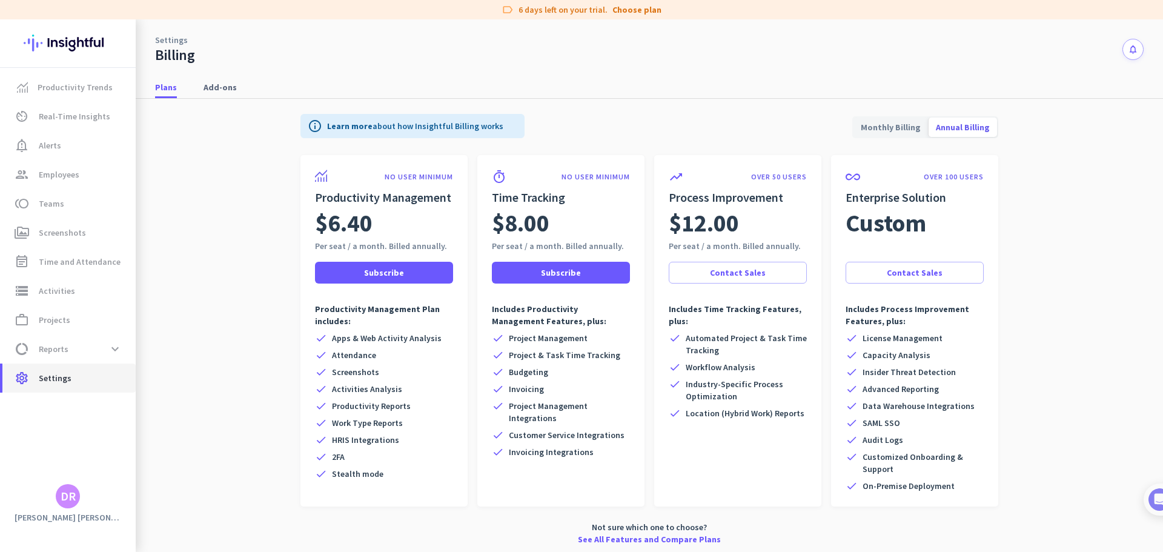
click at [67, 372] on span "Settings" at bounding box center [55, 378] width 33 height 15
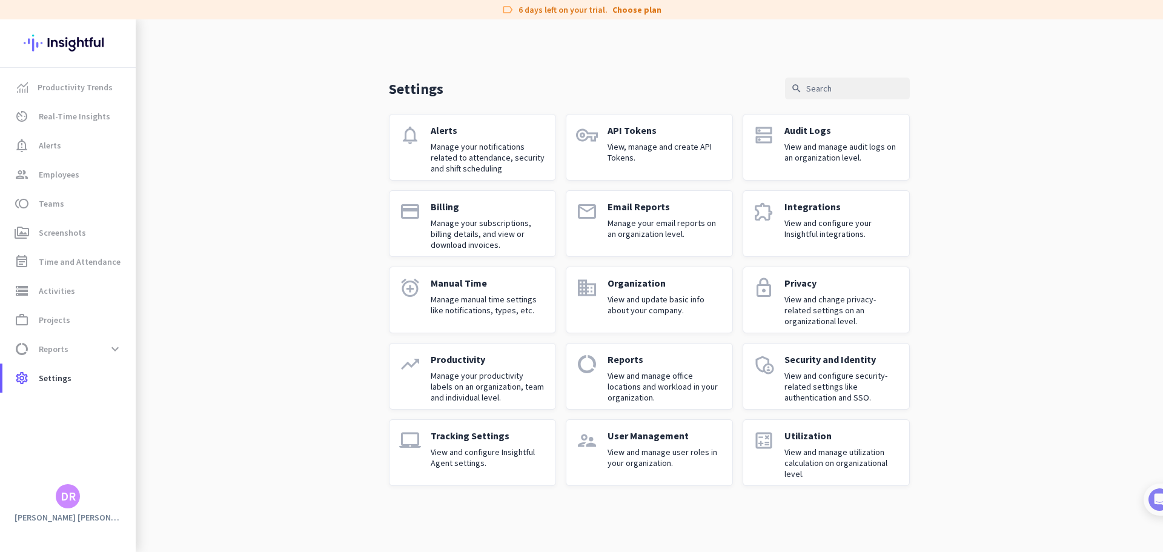
click at [824, 224] on p "View and configure your Insightful integrations." at bounding box center [841, 228] width 115 height 22
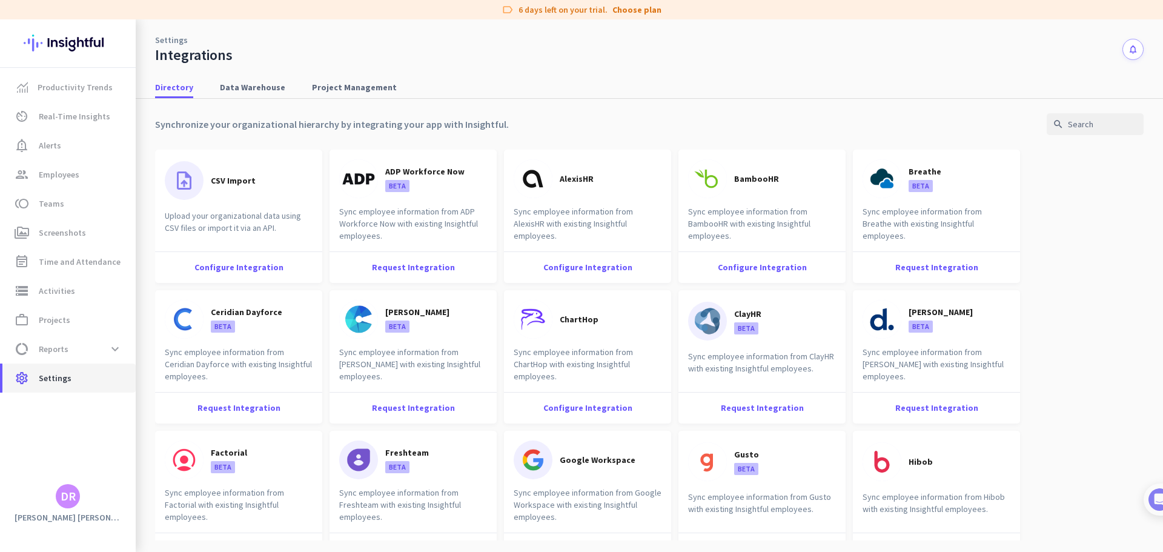
click at [76, 382] on span "settings Settings" at bounding box center [69, 378] width 114 height 15
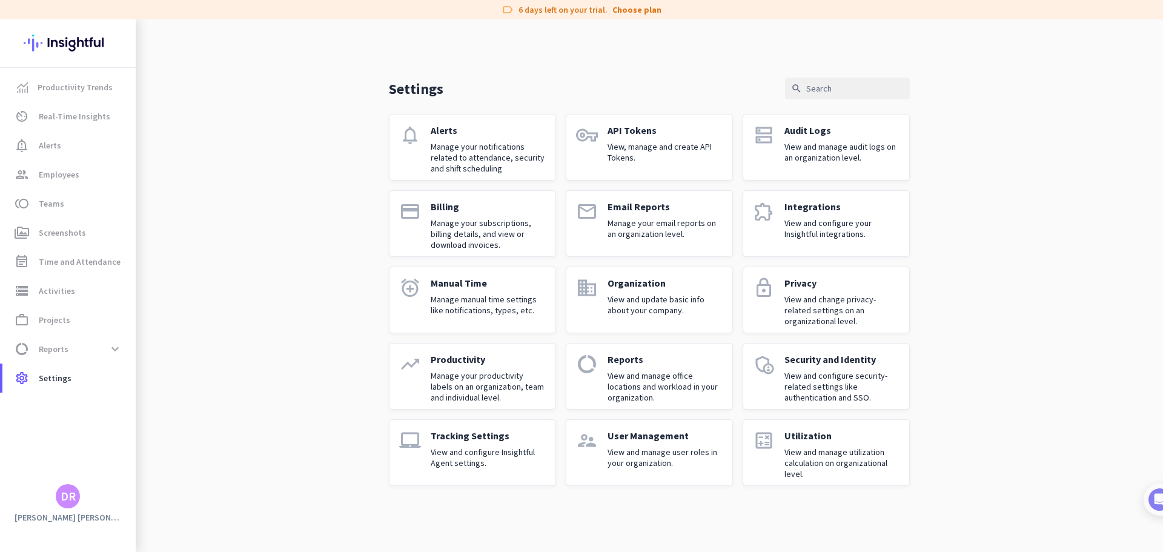
click at [778, 385] on link "admin_panel_settings Security and Identity View and configure security-related …" at bounding box center [826, 376] width 167 height 67
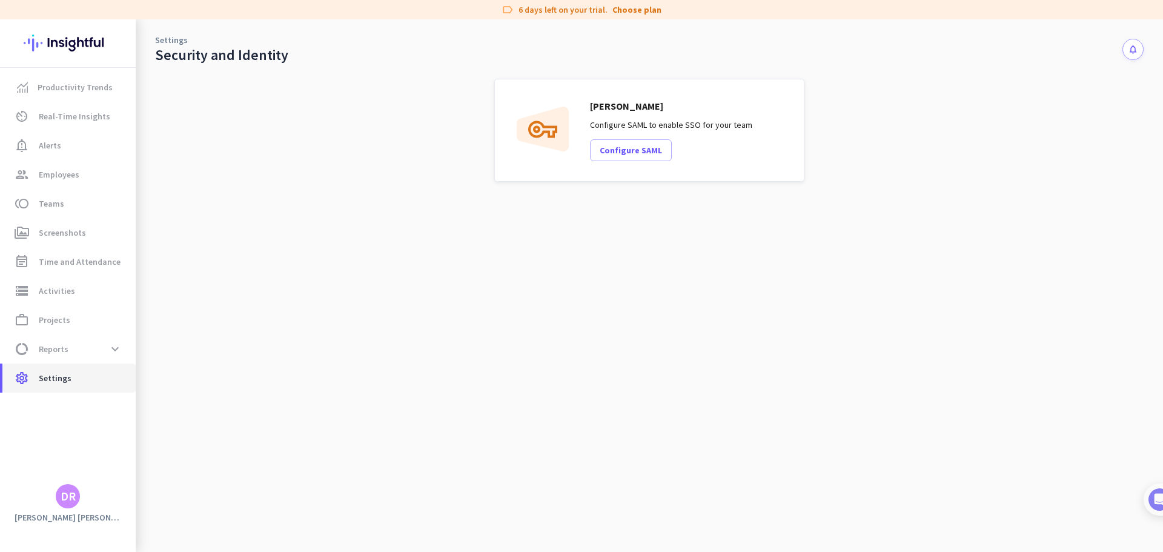
click at [61, 373] on span "Settings" at bounding box center [55, 378] width 33 height 15
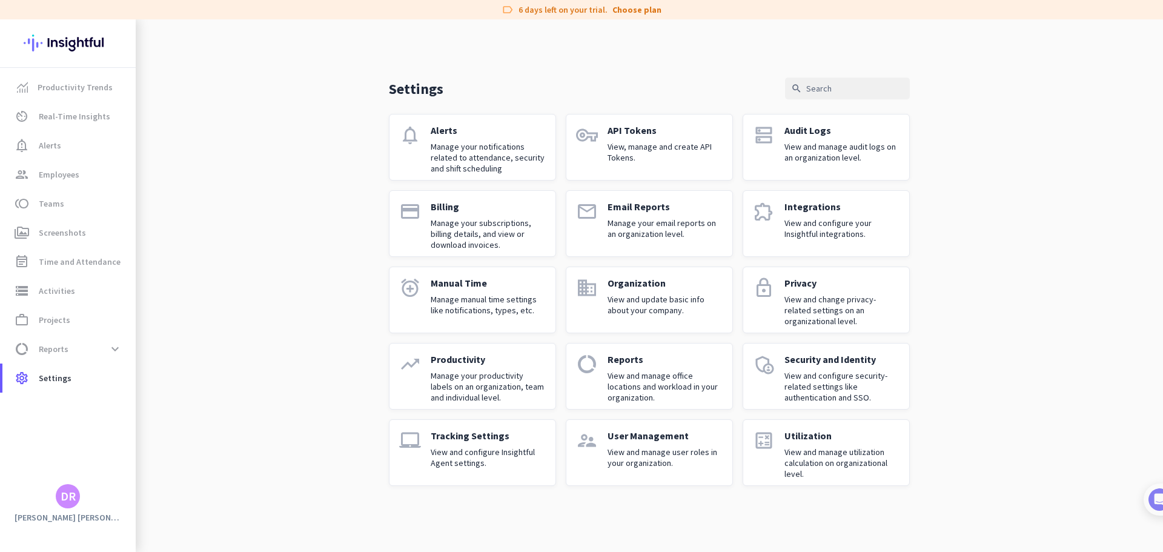
click at [824, 420] on link "calculate Utilization View and manage utilization calculation on organizational…" at bounding box center [826, 452] width 167 height 67
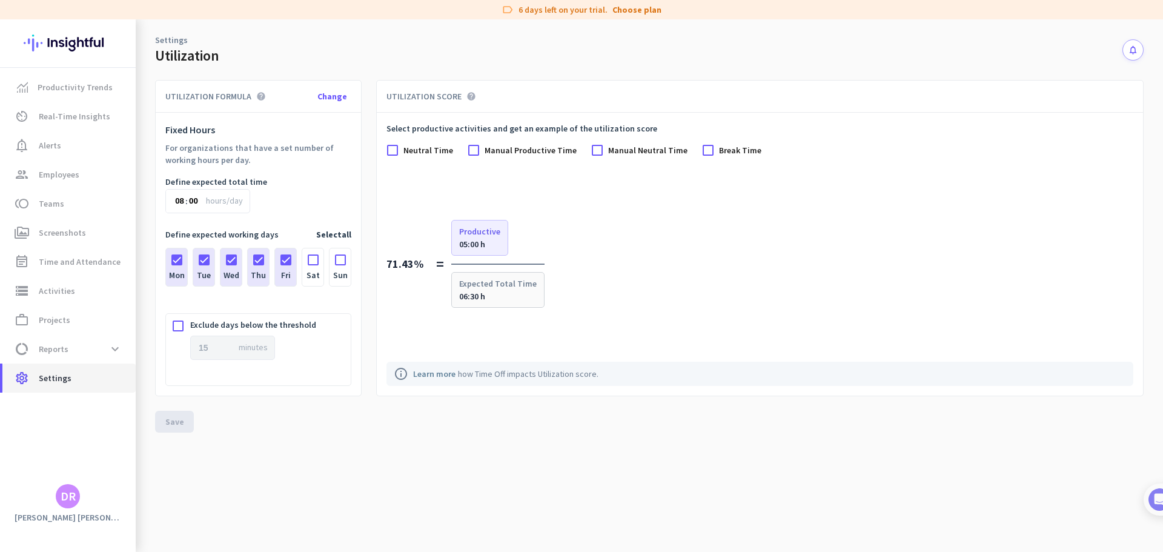
click at [63, 388] on link "settings Settings" at bounding box center [68, 377] width 133 height 29
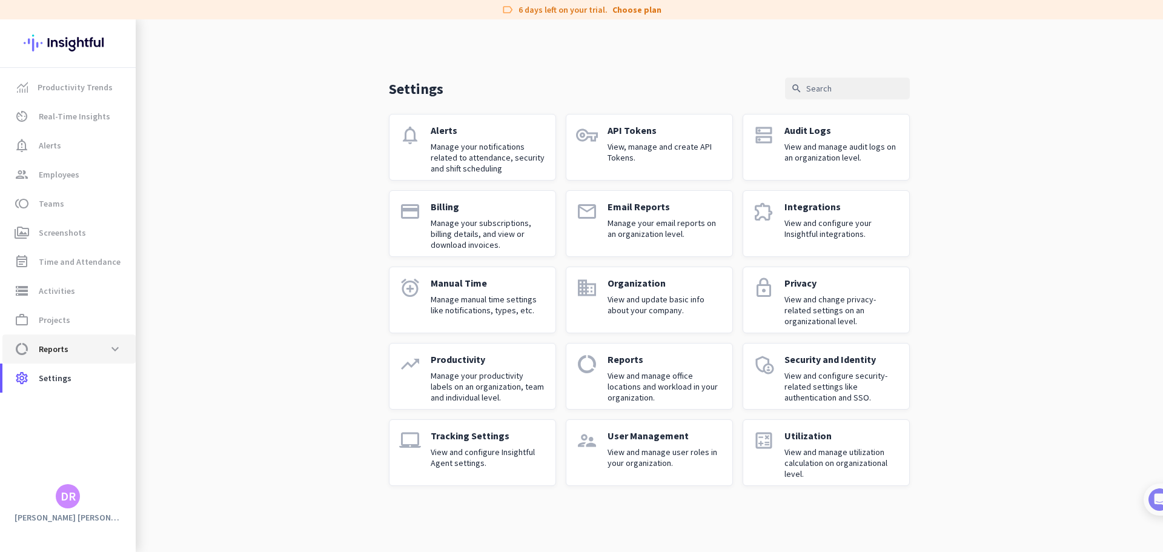
click at [127, 348] on link "data_usage Reports expand_more" at bounding box center [68, 348] width 133 height 29
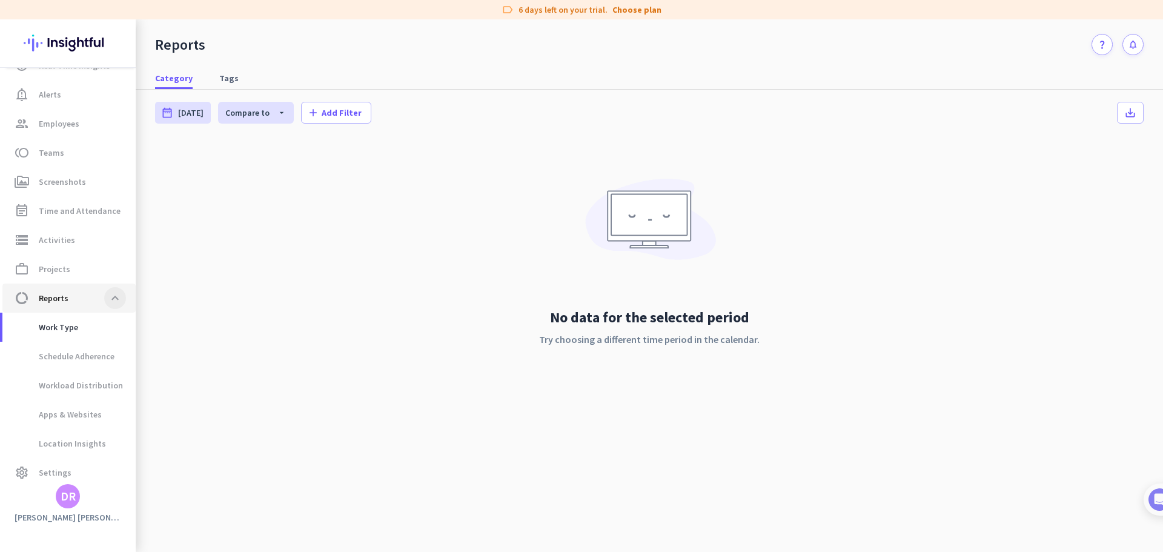
scroll to position [59, 0]
click at [118, 292] on span at bounding box center [115, 290] width 22 height 22
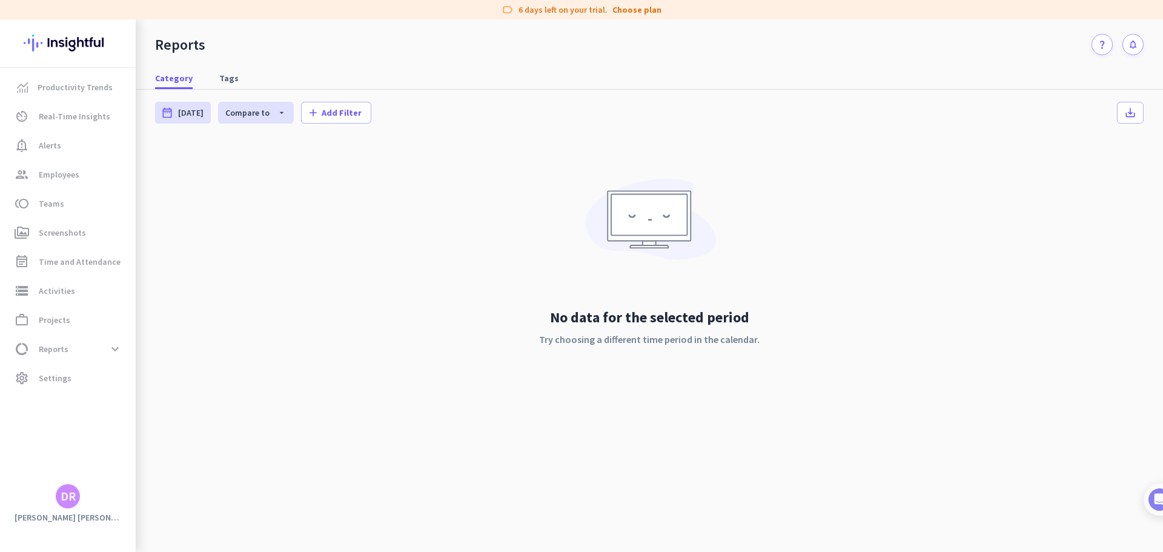
click at [64, 420] on div "DR" at bounding box center [68, 496] width 15 height 12
click at [134, 420] on span "Help" at bounding box center [132, 451] width 73 height 11
click at [930, 42] on link "question_mark" at bounding box center [1102, 44] width 21 height 21
click at [71, 380] on span "settings Settings" at bounding box center [69, 378] width 114 height 15
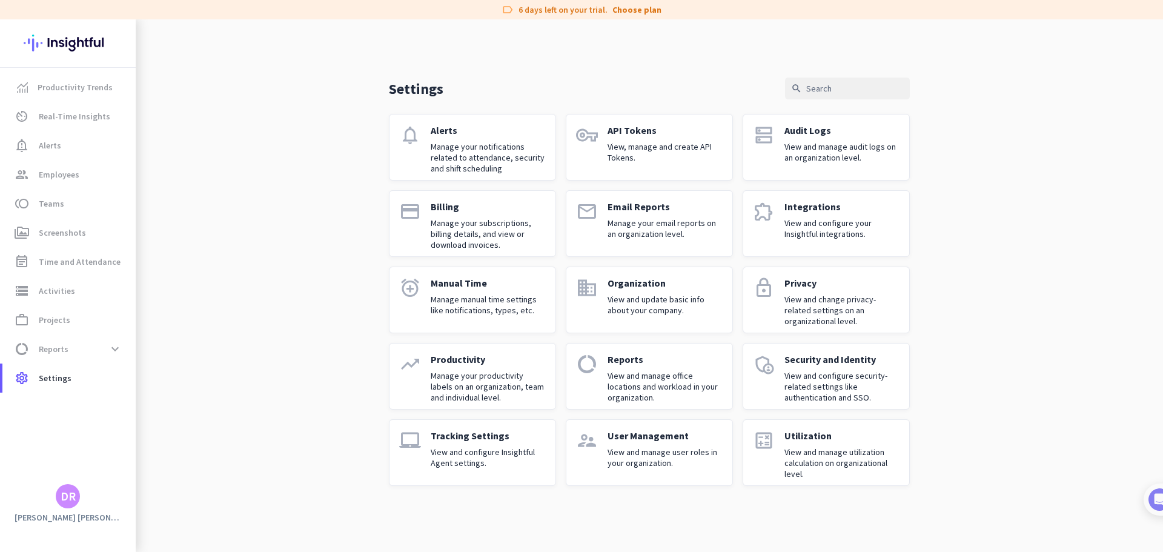
click at [644, 300] on p "View and update basic info about your company." at bounding box center [665, 305] width 115 height 22
